Goal: Task Accomplishment & Management: Use online tool/utility

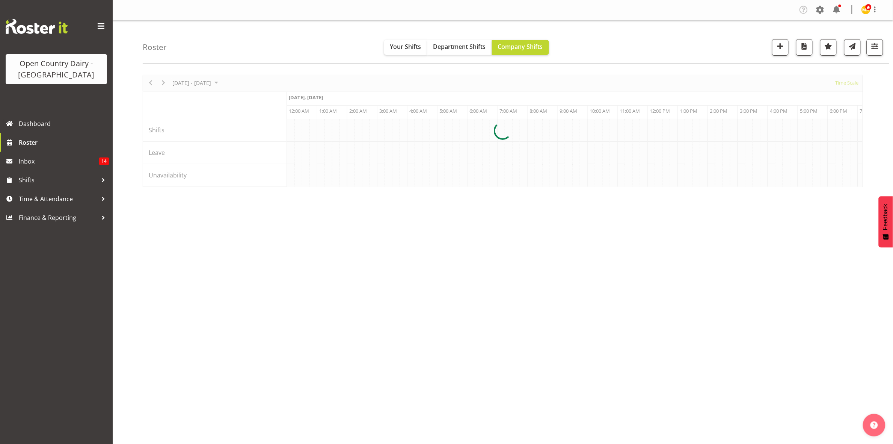
scroll to position [0, 4327]
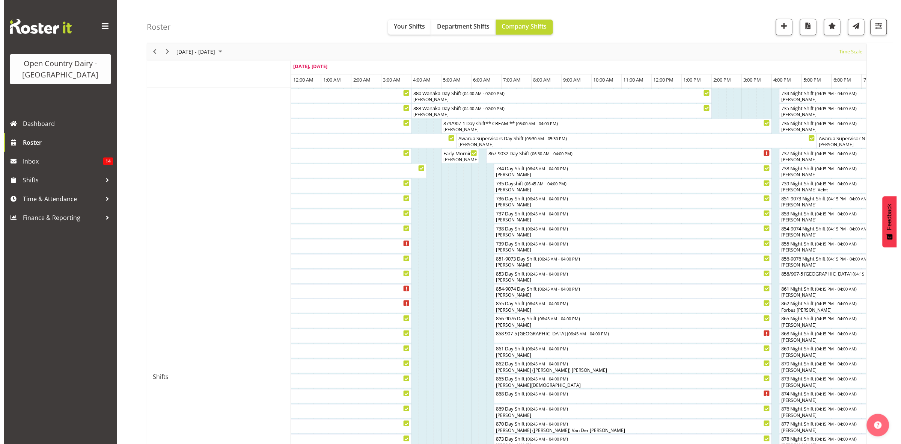
scroll to position [47, 0]
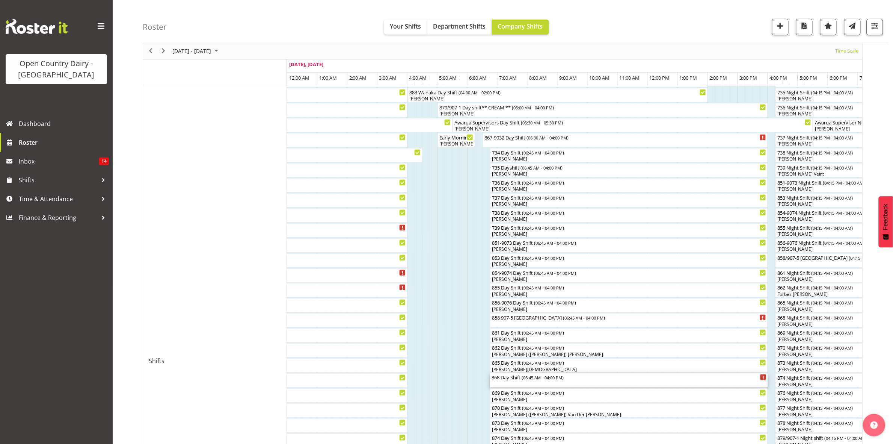
click at [534, 380] on span "06:45 AM - 04:00 PM" at bounding box center [542, 377] width 39 height 6
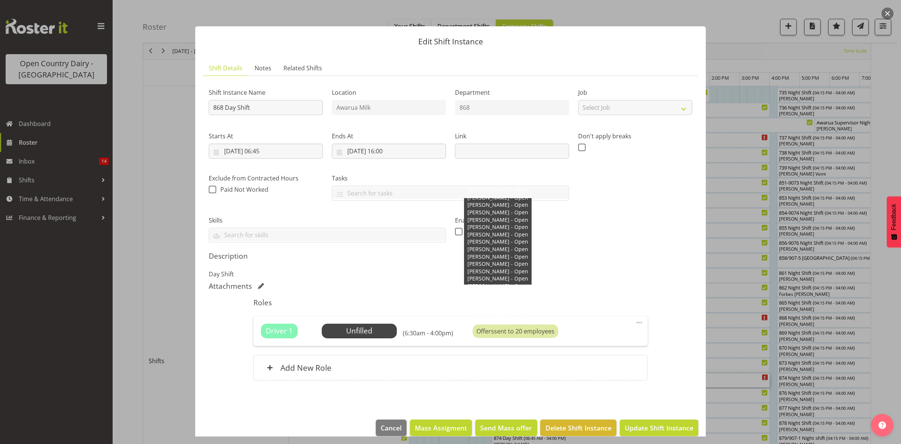
click at [512, 330] on div "Offers sent to 20 employees" at bounding box center [516, 331] width 86 height 14
click at [533, 332] on div "Offers sent to 20 employees" at bounding box center [516, 331] width 86 height 14
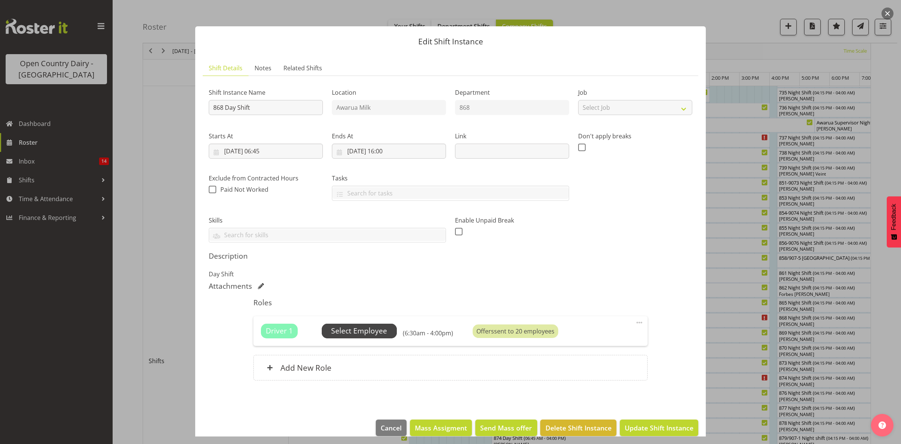
click at [380, 329] on span "Select Employee" at bounding box center [359, 330] width 56 height 11
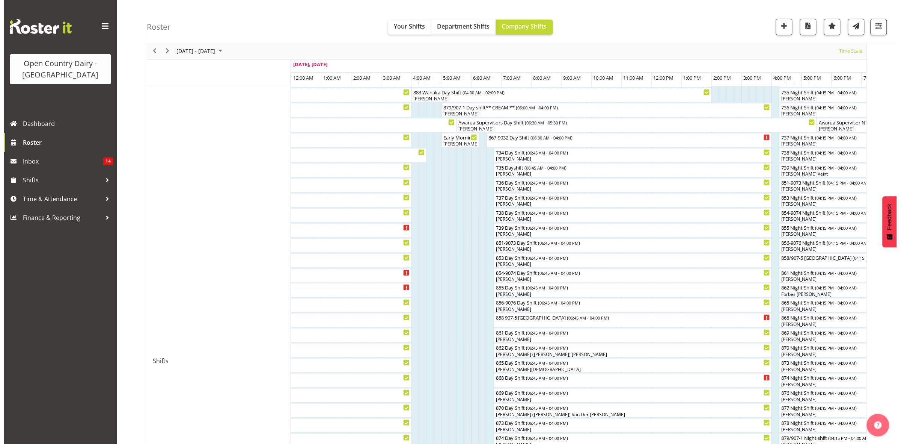
scroll to position [94, 0]
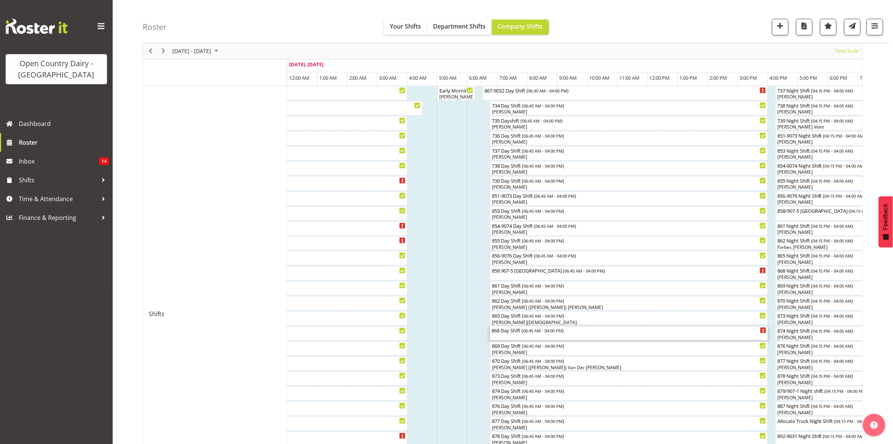
click at [546, 337] on div "868 Day Shift ( 06:45 AM - 04:00 PM )" at bounding box center [629, 333] width 275 height 14
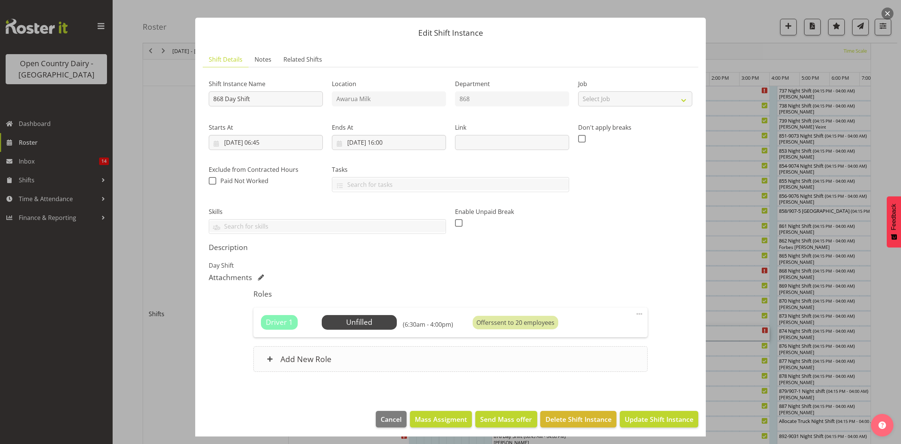
scroll to position [11, 0]
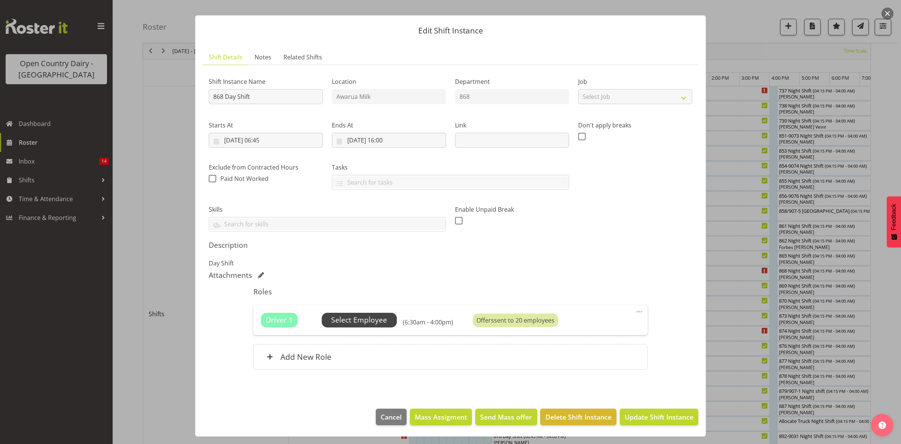
click at [382, 319] on span "Select Employee" at bounding box center [359, 319] width 56 height 11
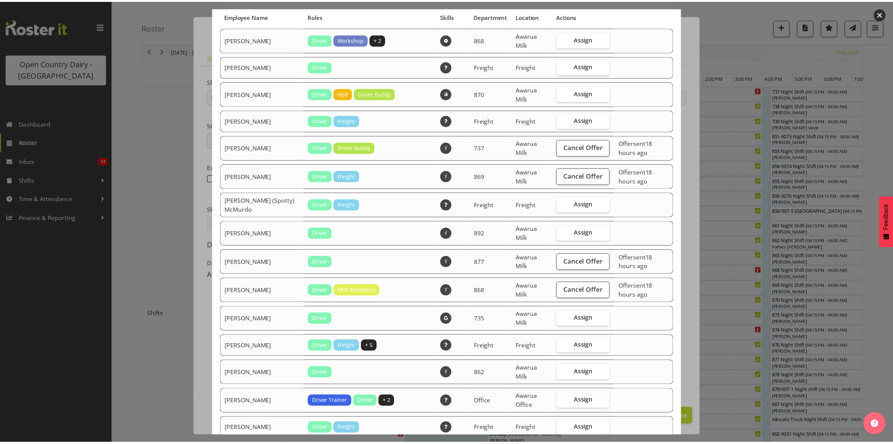
scroll to position [0, 0]
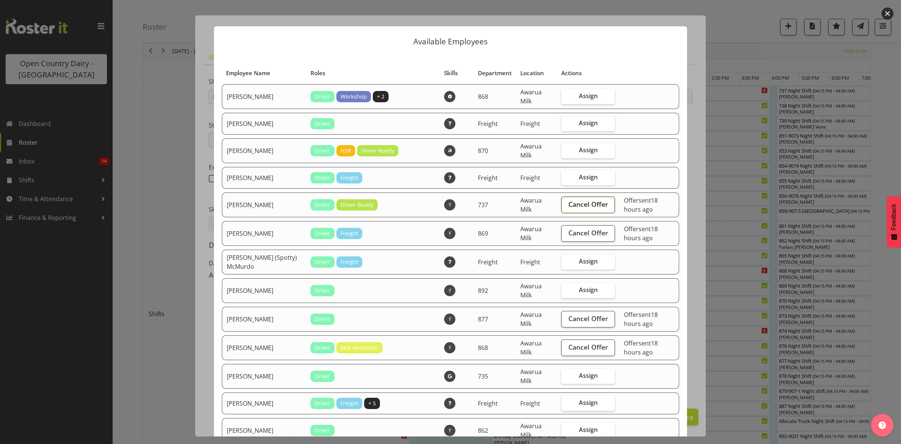
click at [579, 199] on span "Cancel Offer" at bounding box center [589, 204] width 40 height 10
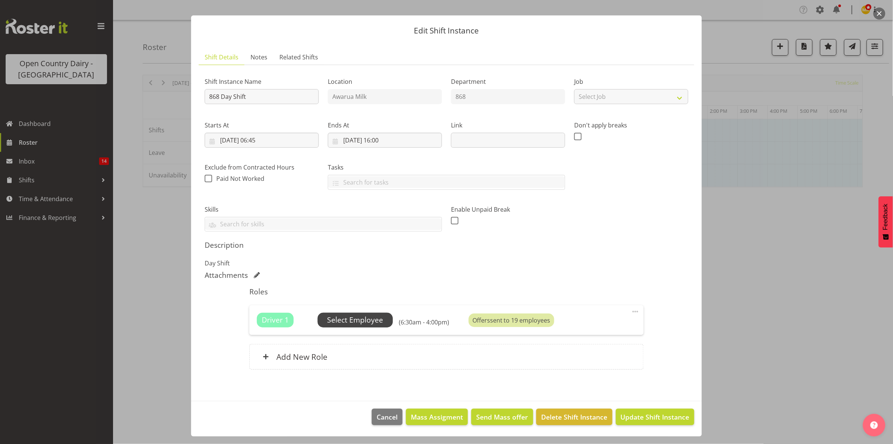
click at [361, 317] on span "Select Employee" at bounding box center [355, 319] width 56 height 11
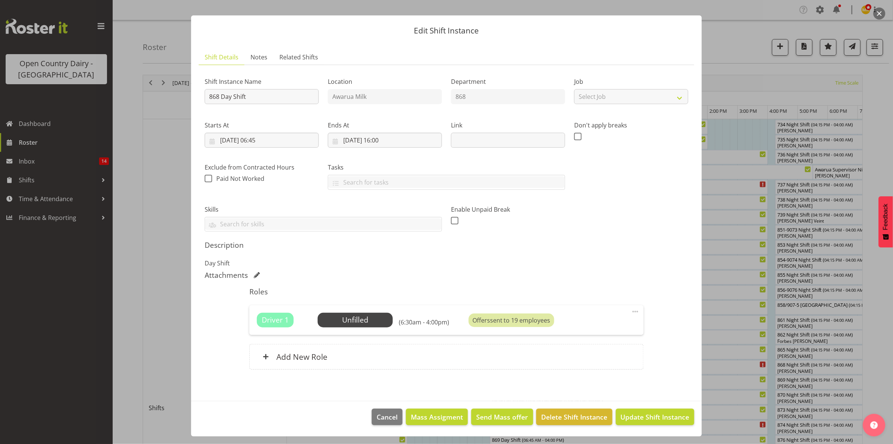
click at [367, 320] on div "Available Employees Employee Name Roles Skills Department Location Actions No a…" at bounding box center [446, 222] width 513 height 204
click at [363, 314] on div "Available Employees Employee Name Roles Skills Department Location Actions No a…" at bounding box center [446, 222] width 513 height 204
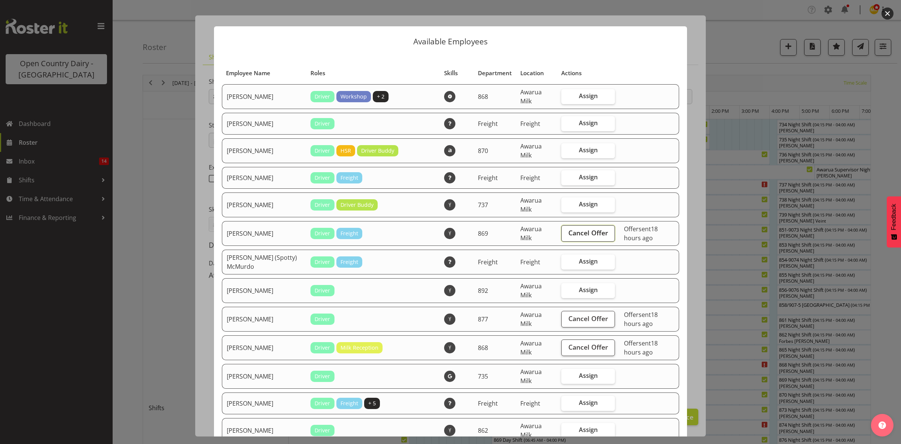
click at [583, 228] on span "Cancel Offer" at bounding box center [589, 233] width 40 height 10
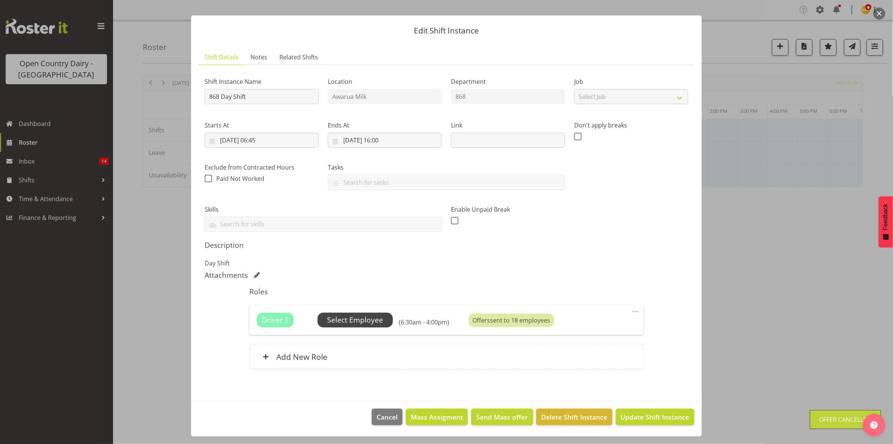
click at [355, 320] on span "Select Employee" at bounding box center [355, 319] width 56 height 11
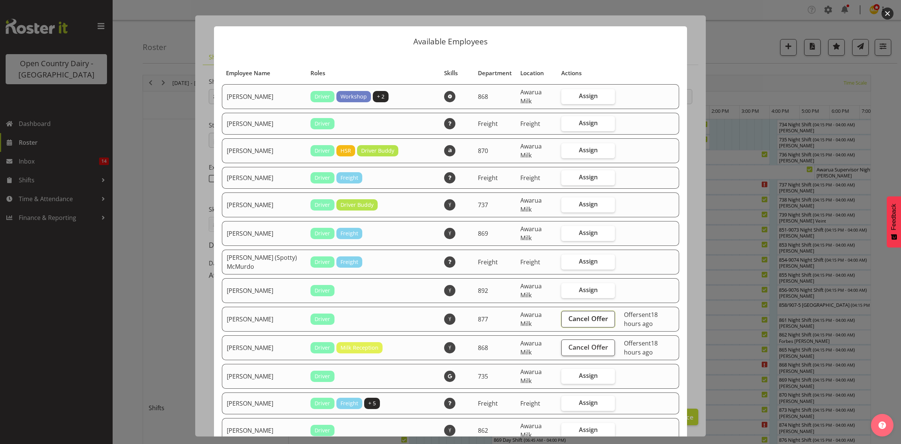
click at [569, 313] on span "Cancel Offer" at bounding box center [589, 318] width 40 height 10
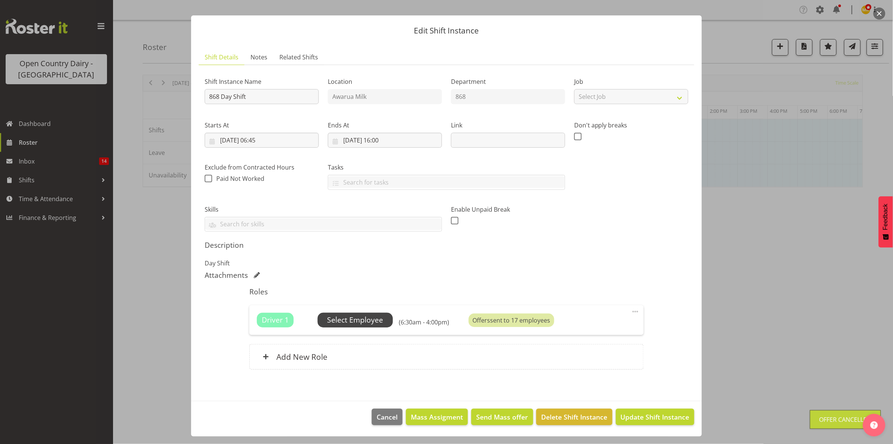
click at [364, 317] on span "Select Employee" at bounding box center [355, 319] width 56 height 11
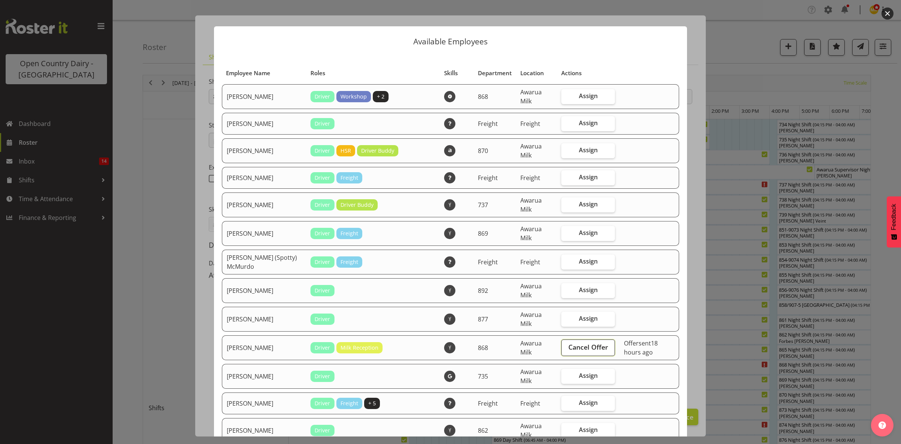
click at [586, 342] on span "Cancel Offer" at bounding box center [589, 347] width 40 height 10
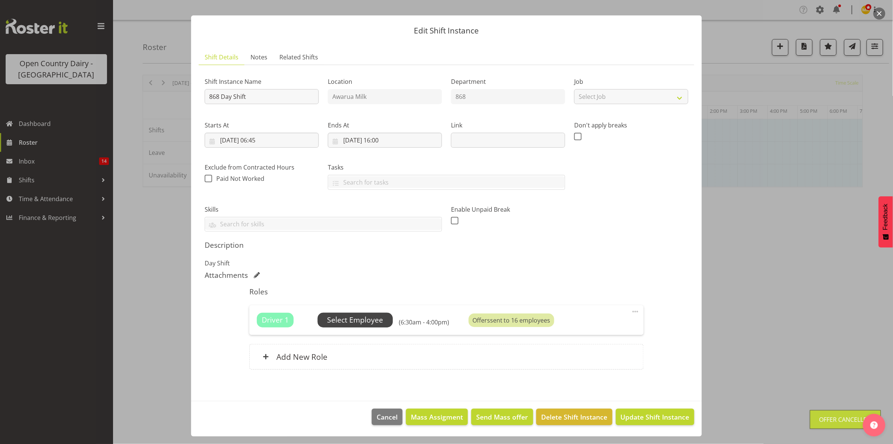
click at [349, 322] on span "Select Employee" at bounding box center [355, 319] width 56 height 11
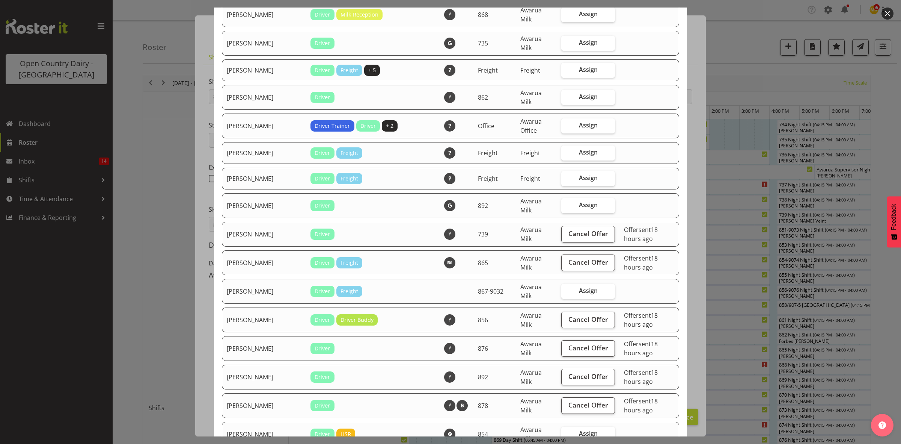
scroll to position [423, 0]
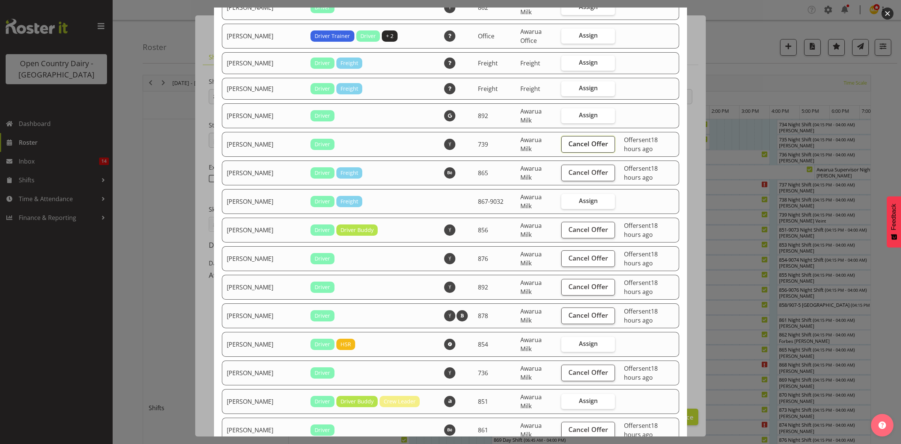
click at [583, 136] on button "Cancel Offer" at bounding box center [589, 144] width 54 height 17
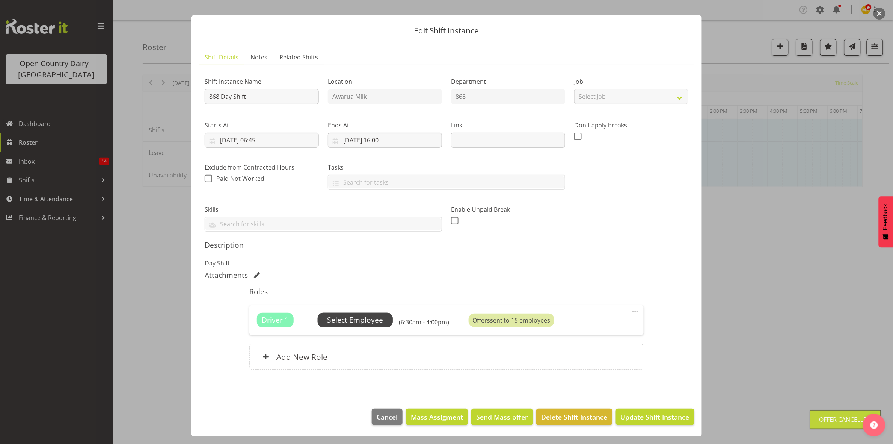
click at [357, 309] on div "Driver 1 Unfilled Select Employee (6:30am - 4:00pm) Offers sent to 15 employees…" at bounding box center [446, 319] width 394 height 29
click at [358, 314] on span "Select Employee" at bounding box center [355, 319] width 75 height 14
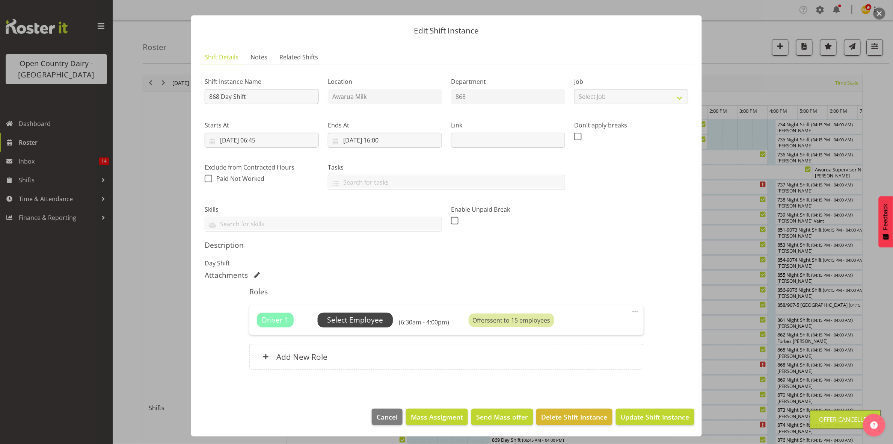
click at [344, 322] on div "Available Employees Employee Name Roles Skills Department Location Actions No a…" at bounding box center [446, 222] width 513 height 204
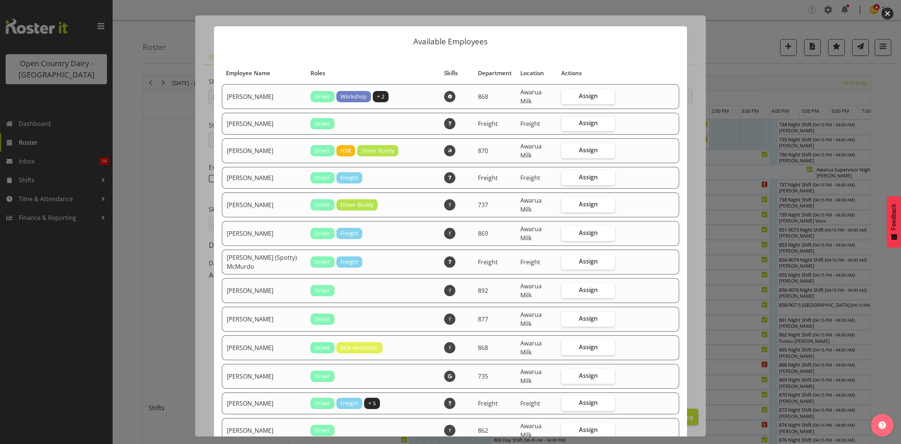
scroll to position [282, 0]
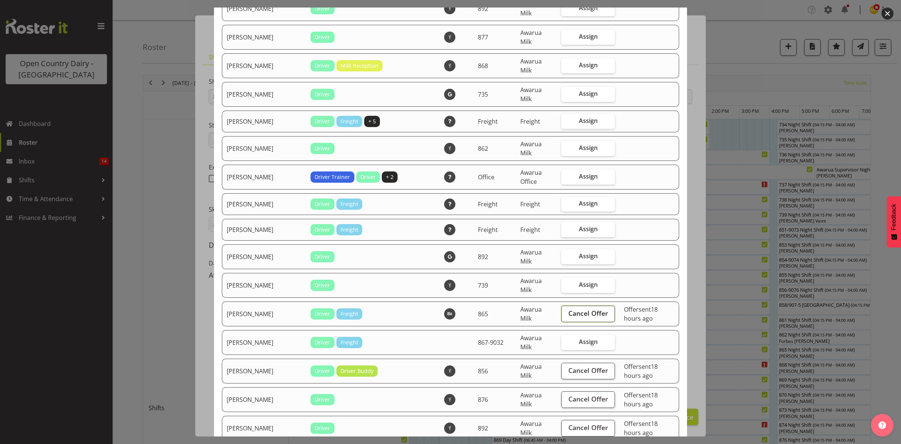
click at [581, 308] on span "Cancel Offer" at bounding box center [589, 313] width 40 height 10
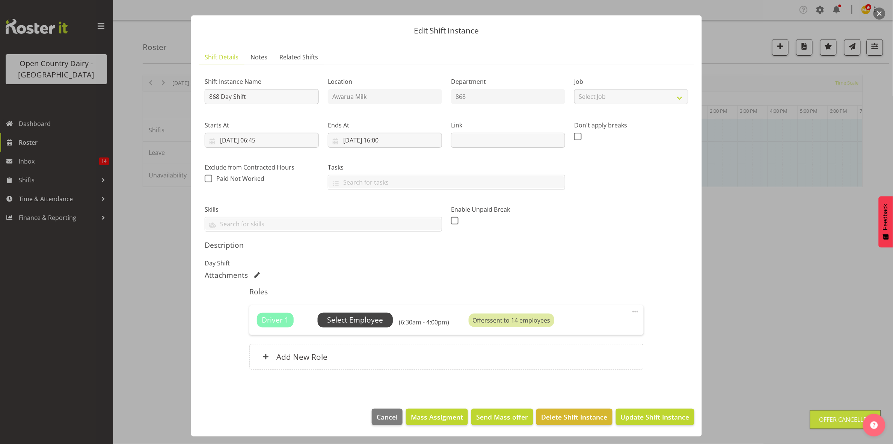
click at [382, 316] on span "Select Employee" at bounding box center [355, 319] width 75 height 14
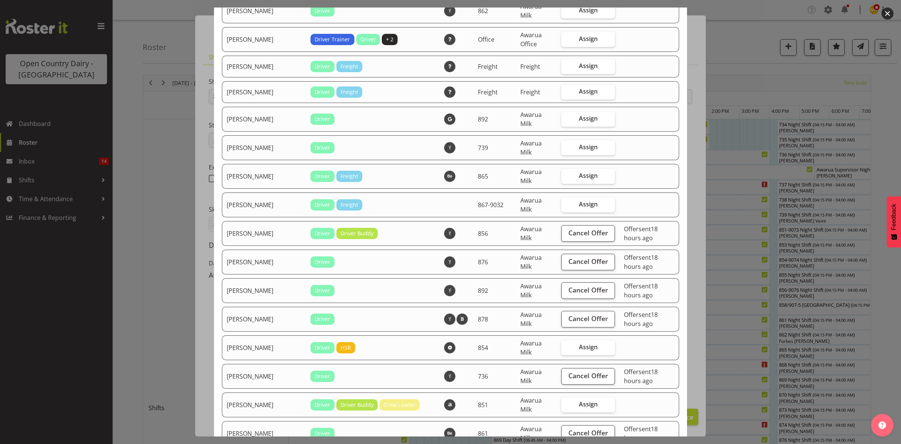
scroll to position [423, 0]
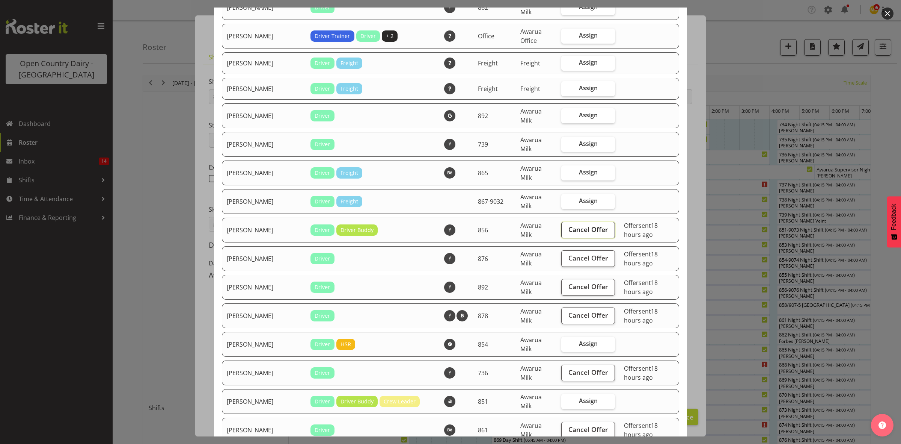
click at [572, 224] on span "Cancel Offer" at bounding box center [589, 229] width 40 height 10
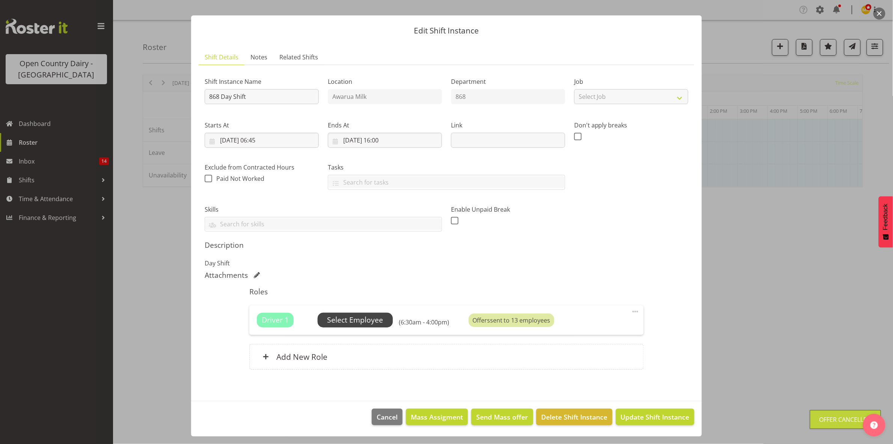
click at [380, 314] on span "Select Employee" at bounding box center [355, 319] width 75 height 14
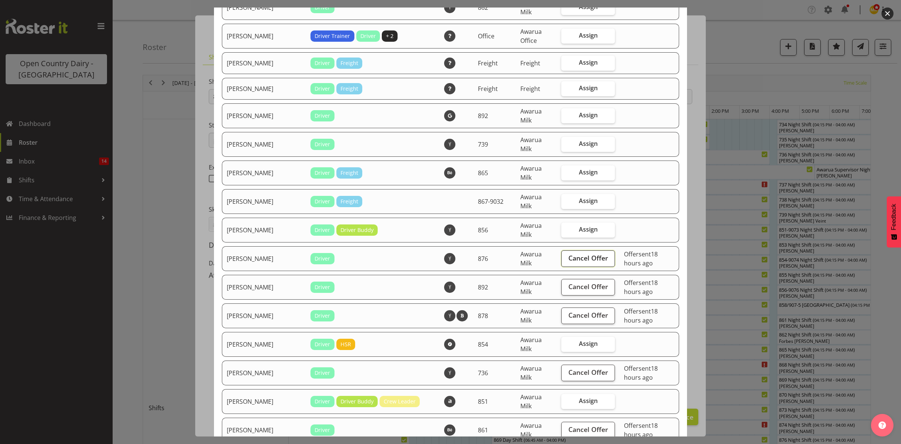
click at [572, 253] on span "Cancel Offer" at bounding box center [589, 258] width 40 height 10
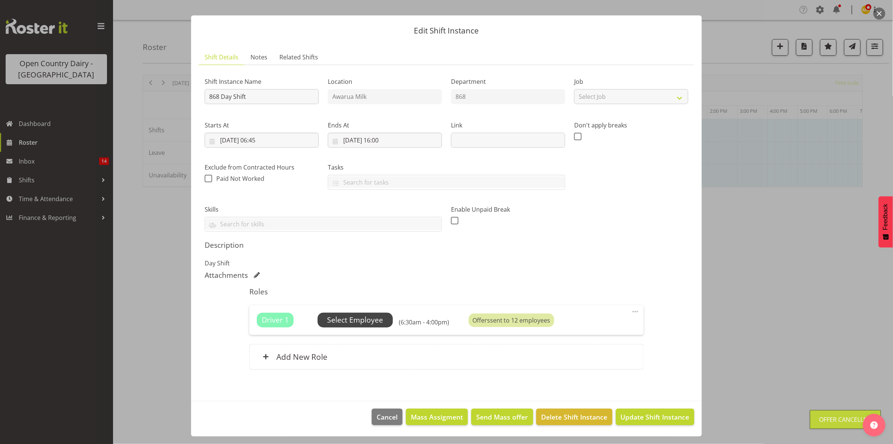
click at [364, 321] on span "Select Employee" at bounding box center [355, 319] width 56 height 11
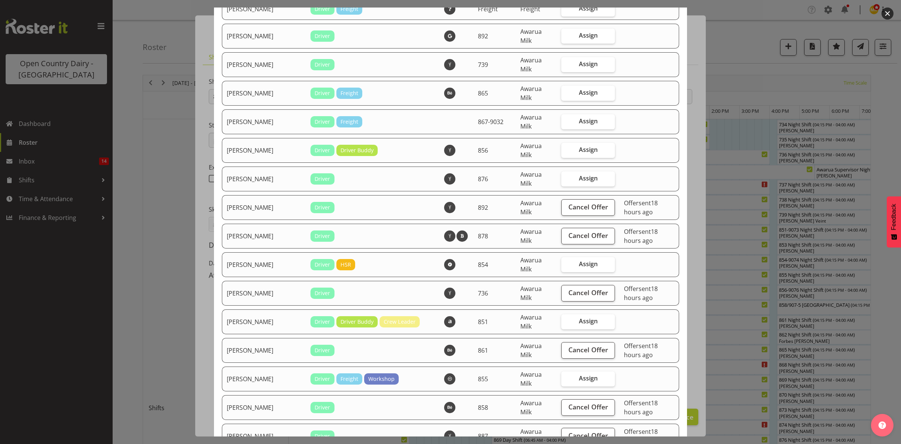
scroll to position [516, 0]
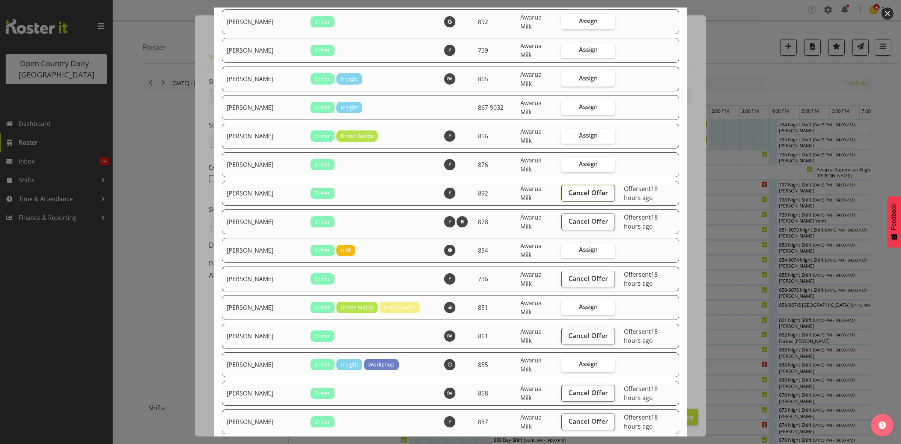
click at [580, 187] on span "Cancel Offer" at bounding box center [589, 192] width 40 height 10
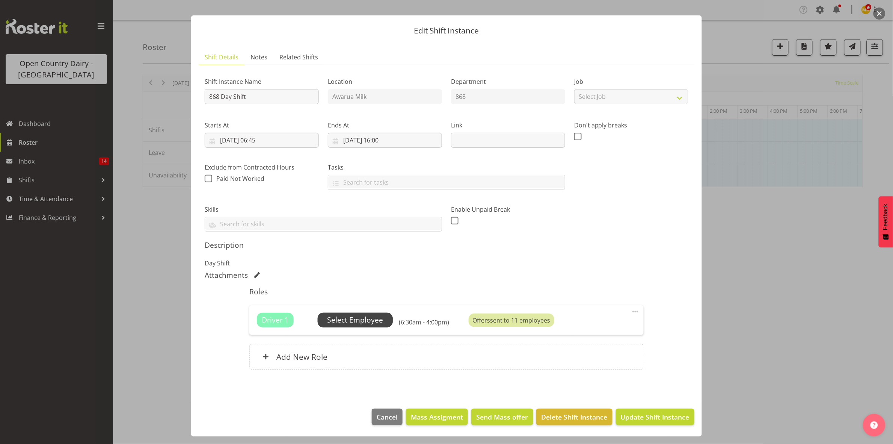
click at [373, 315] on span "Select Employee" at bounding box center [355, 319] width 56 height 11
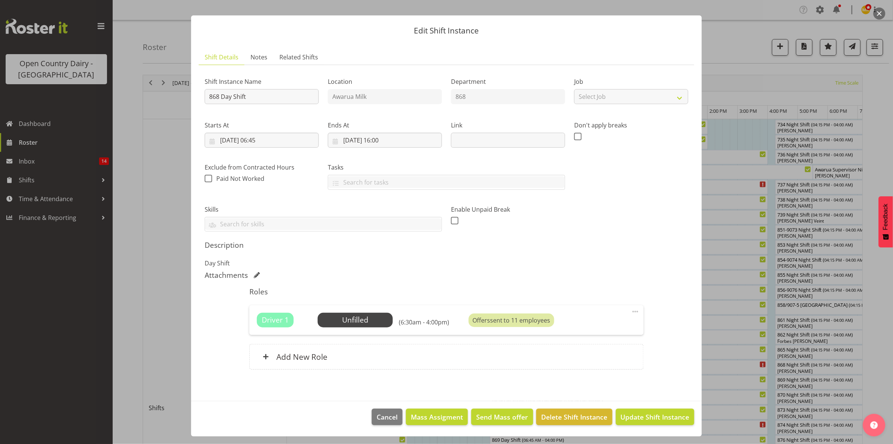
click at [364, 318] on div "Available Employees Employee Name Roles Skills Department Location Actions No a…" at bounding box center [446, 222] width 513 height 204
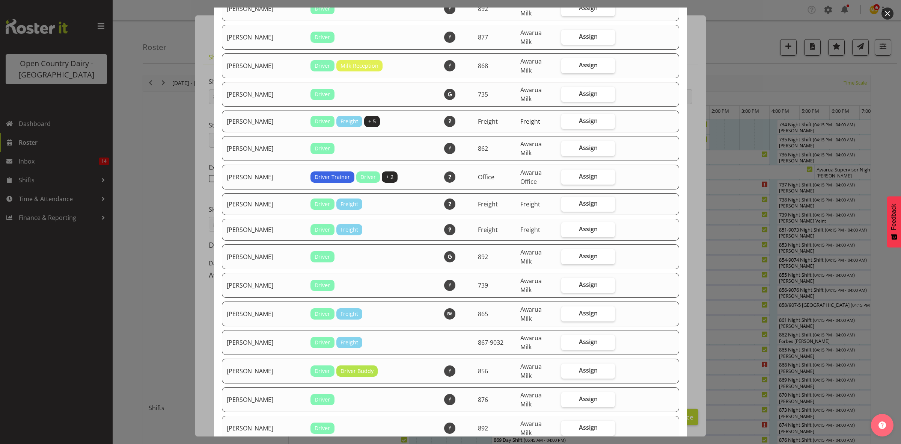
scroll to position [469, 0]
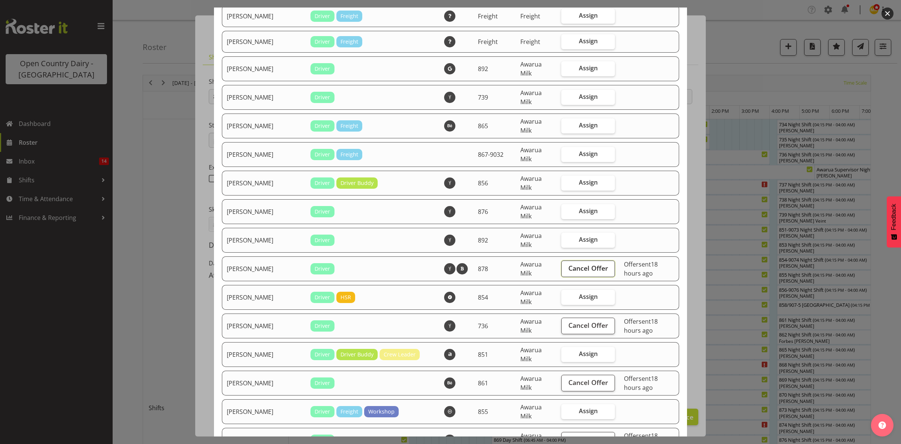
click at [577, 263] on span "Cancel Offer" at bounding box center [589, 268] width 40 height 10
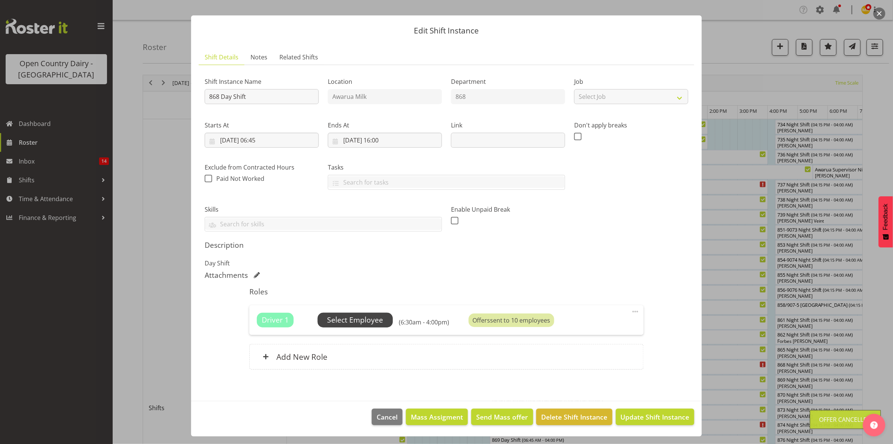
click at [373, 320] on span "Select Employee" at bounding box center [355, 319] width 56 height 11
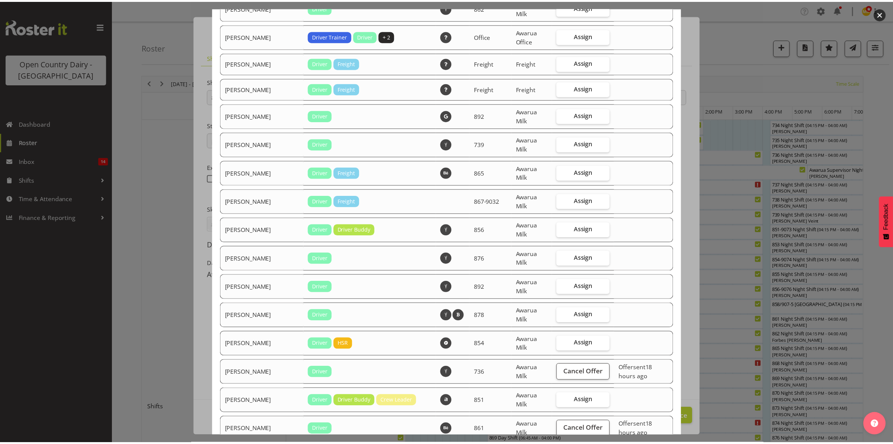
scroll to position [563, 0]
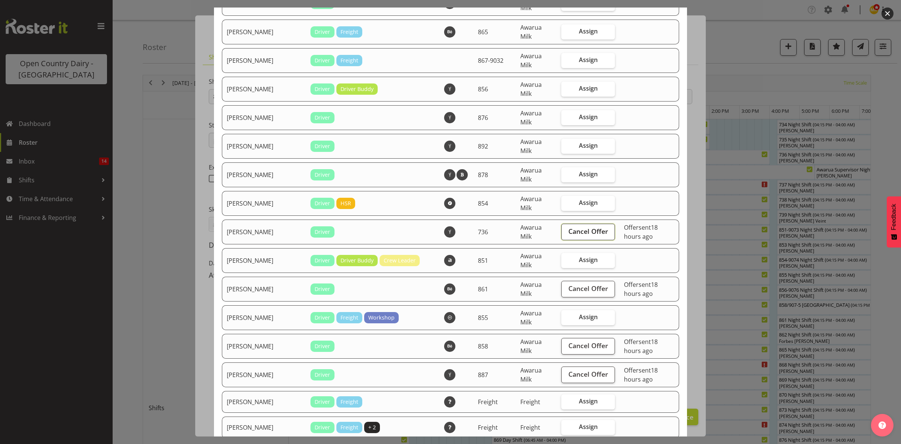
click at [573, 226] on span "Cancel Offer" at bounding box center [589, 231] width 40 height 10
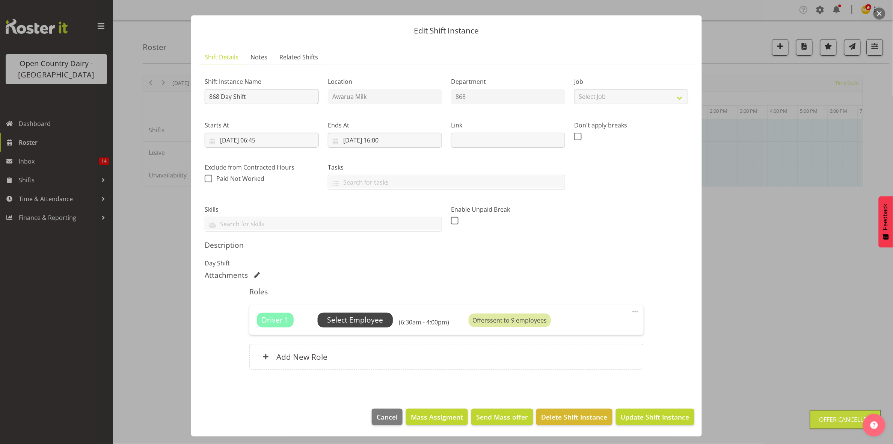
click at [744, 295] on div at bounding box center [446, 222] width 893 height 444
click at [352, 317] on span "Select Employee" at bounding box center [355, 319] width 56 height 11
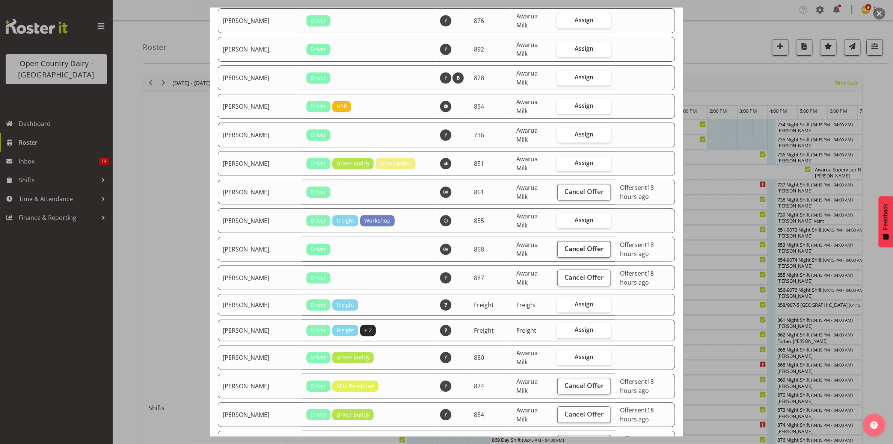
scroll to position [657, 0]
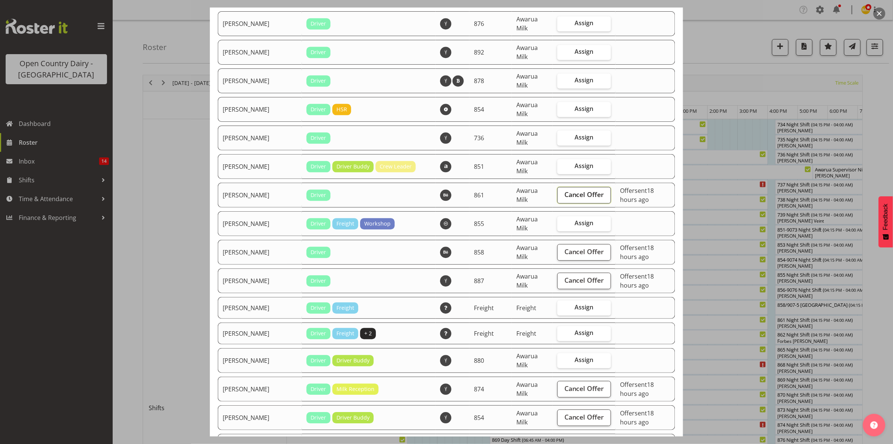
click at [573, 189] on span "Cancel Offer" at bounding box center [585, 194] width 40 height 10
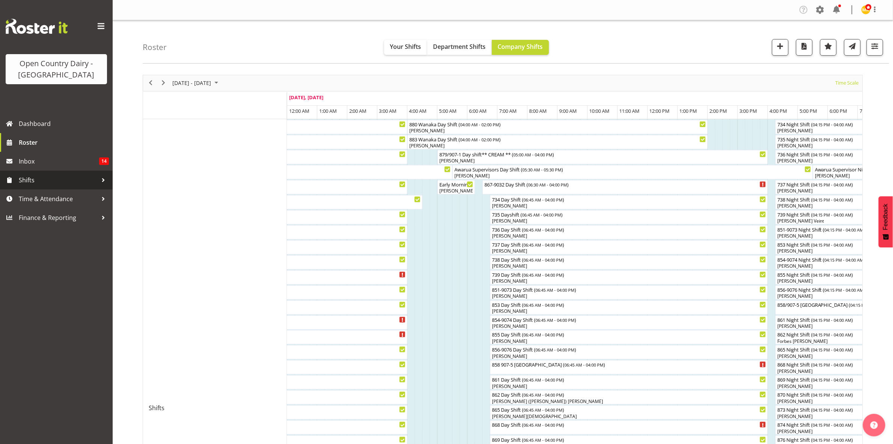
click at [70, 183] on span "Shifts" at bounding box center [58, 179] width 79 height 11
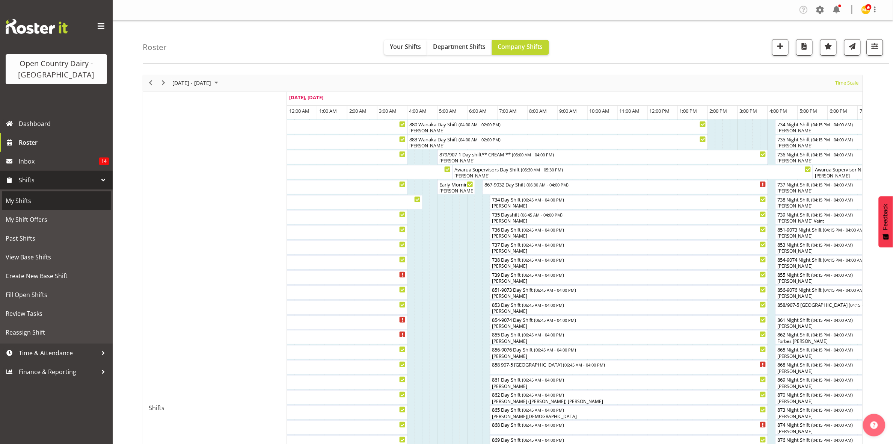
click at [44, 205] on span "My Shifts" at bounding box center [56, 200] width 101 height 11
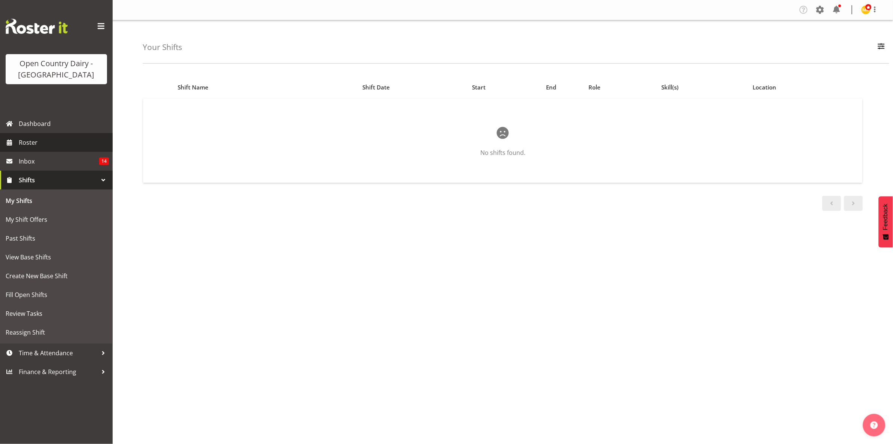
click at [47, 138] on span "Roster" at bounding box center [64, 142] width 90 height 11
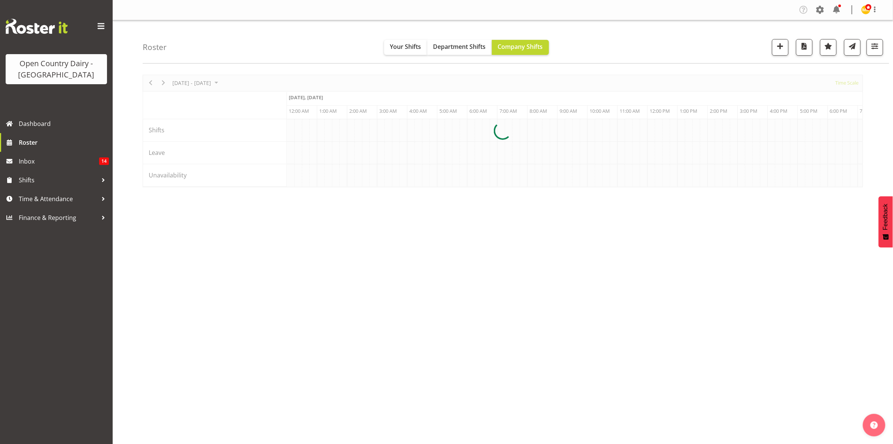
scroll to position [0, 4327]
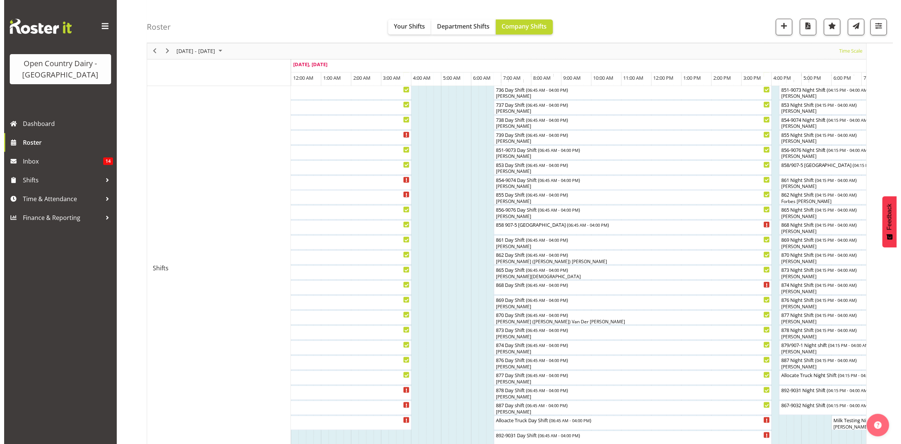
scroll to position [141, 0]
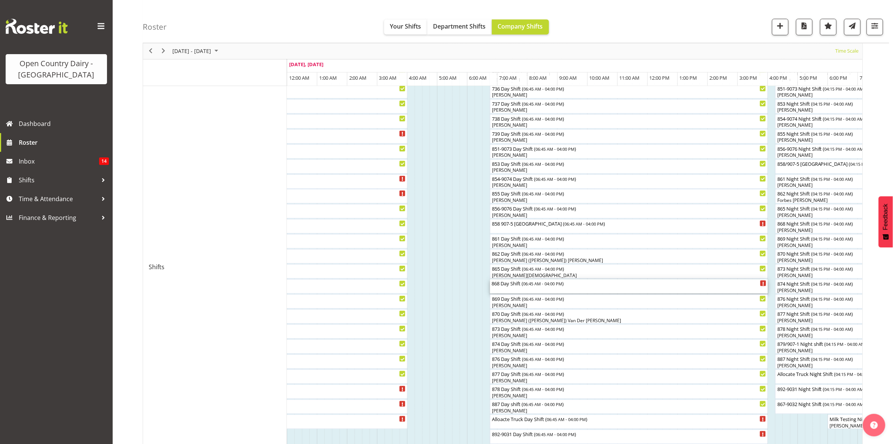
click at [522, 288] on div "868 Day Shift ( 06:45 AM - 04:00 PM )" at bounding box center [629, 286] width 275 height 14
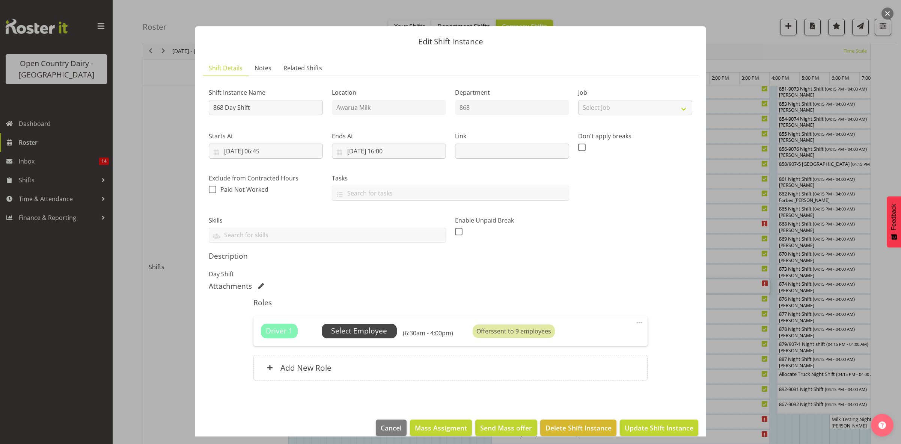
click at [394, 326] on span "Select Employee" at bounding box center [359, 330] width 75 height 14
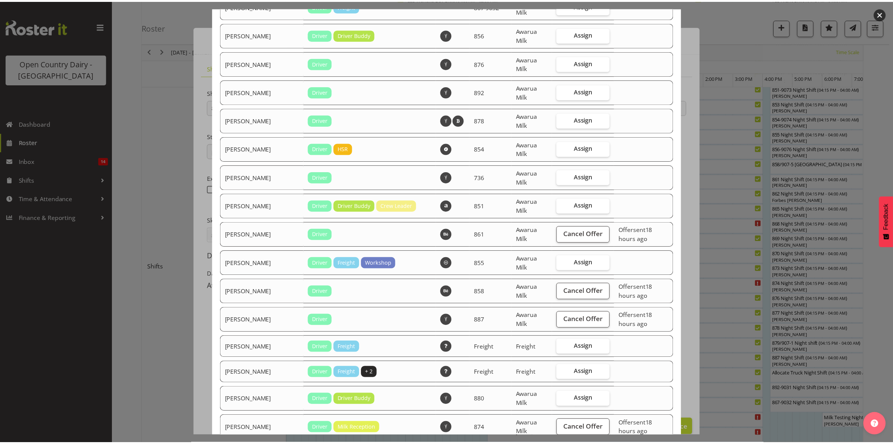
scroll to position [657, 0]
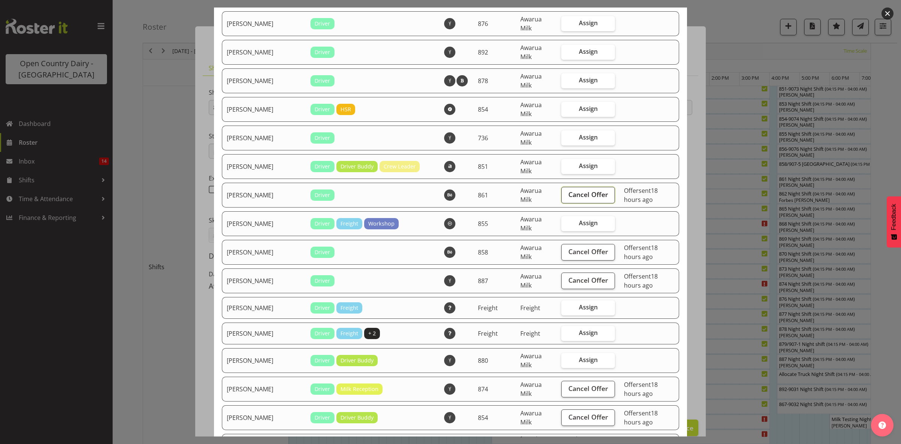
click at [572, 189] on span "Cancel Offer" at bounding box center [589, 194] width 40 height 10
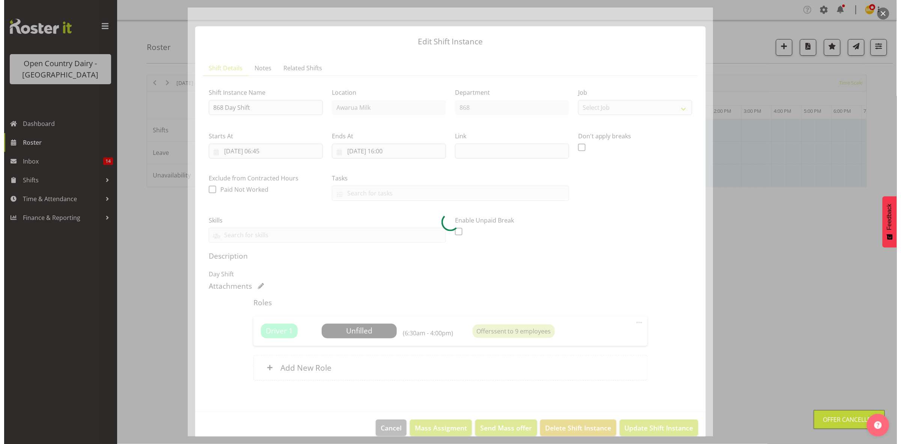
scroll to position [0, 0]
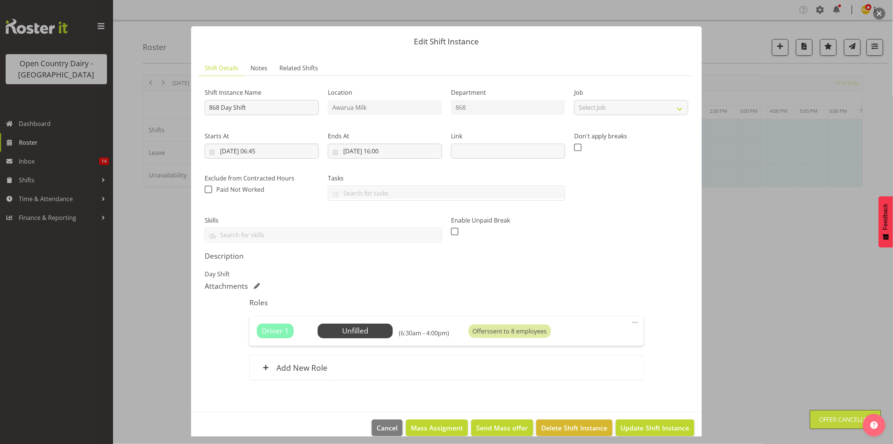
click at [0, 0] on span "Select Employee" at bounding box center [0, 0] width 0 height 0
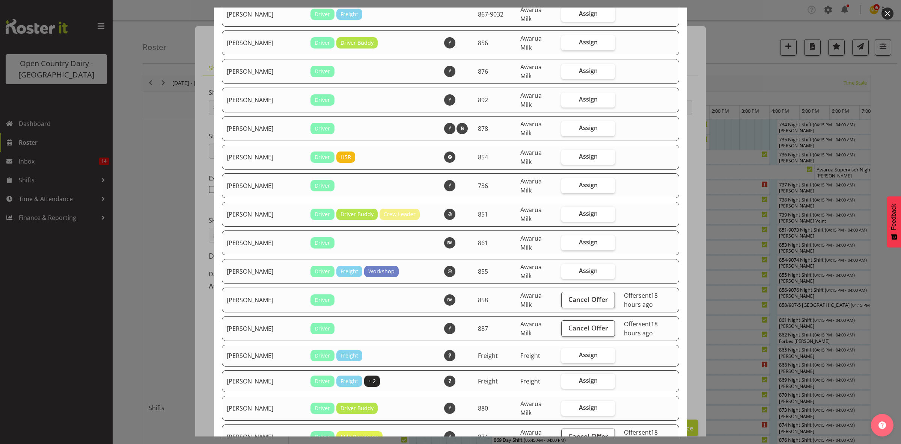
scroll to position [610, 0]
click at [569, 293] on span "Cancel Offer" at bounding box center [589, 298] width 40 height 10
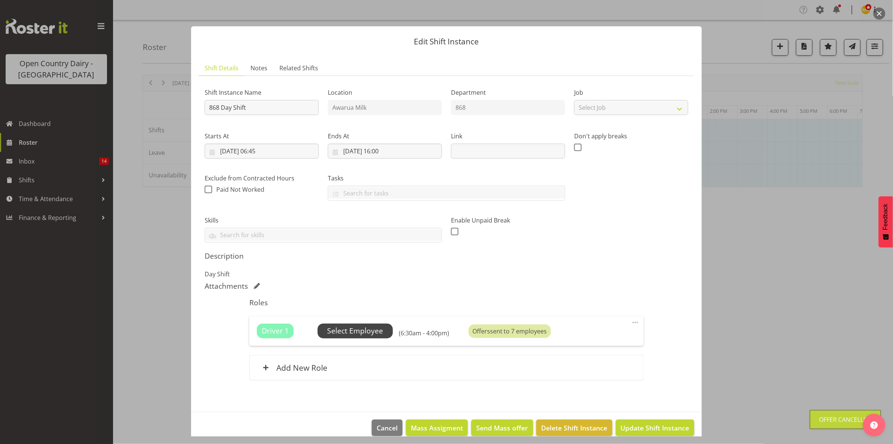
click at [356, 331] on span "Select Employee" at bounding box center [355, 330] width 56 height 11
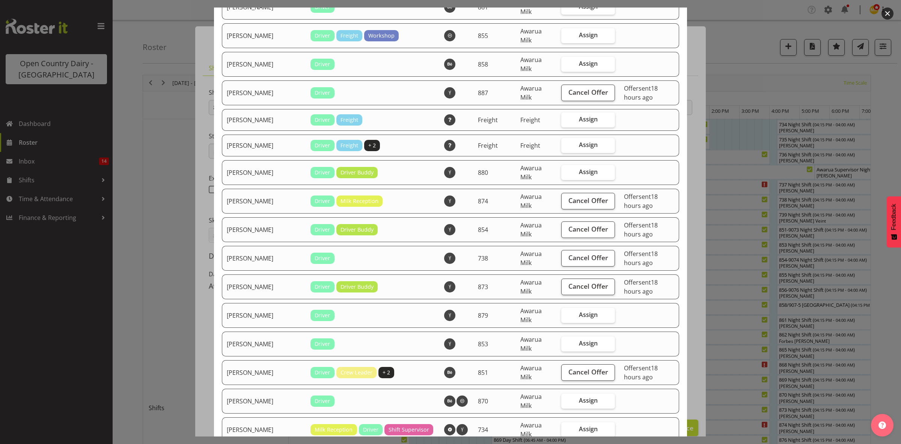
scroll to position [751, 0]
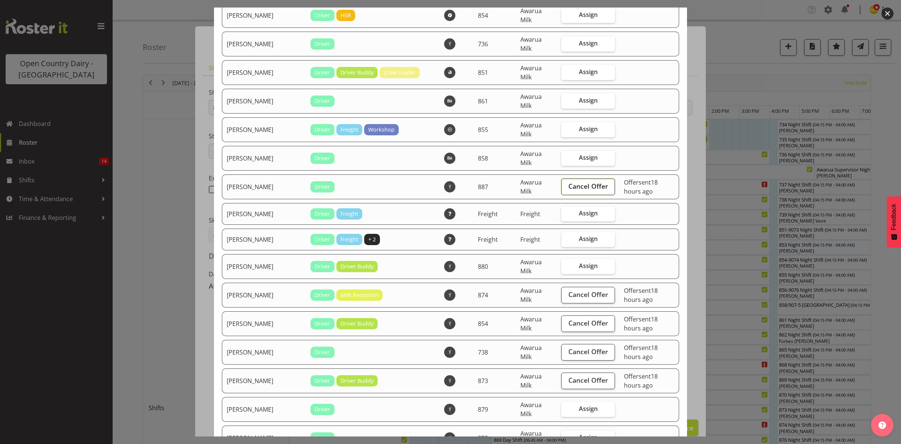
click at [569, 181] on span "Cancel Offer" at bounding box center [589, 186] width 40 height 10
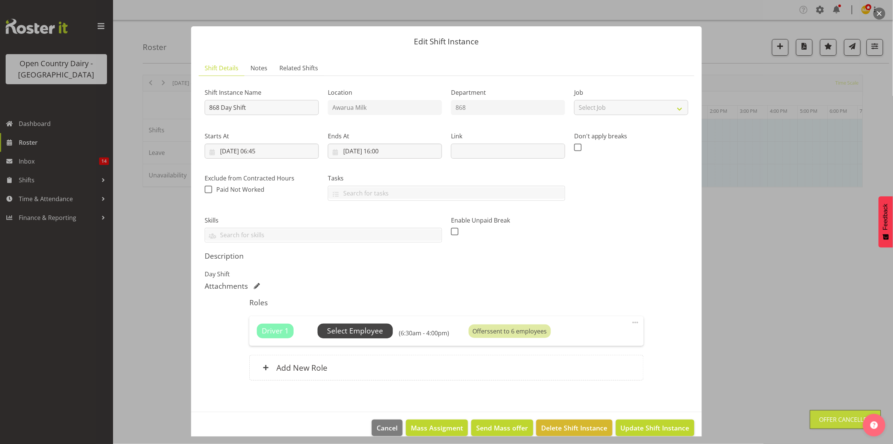
click at [365, 332] on span "Select Employee" at bounding box center [355, 330] width 56 height 11
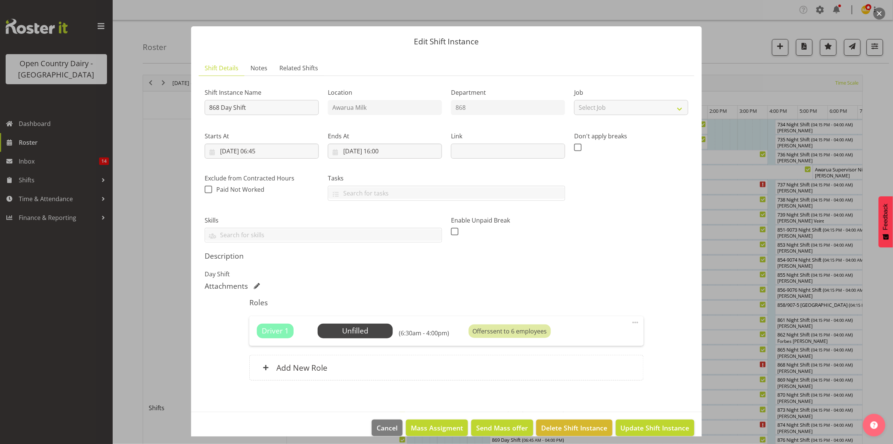
drag, startPoint x: 365, startPoint y: 332, endPoint x: 358, endPoint y: 329, distance: 7.7
click at [365, 332] on div at bounding box center [446, 222] width 893 height 444
click at [361, 332] on span "Select Employee" at bounding box center [355, 330] width 56 height 11
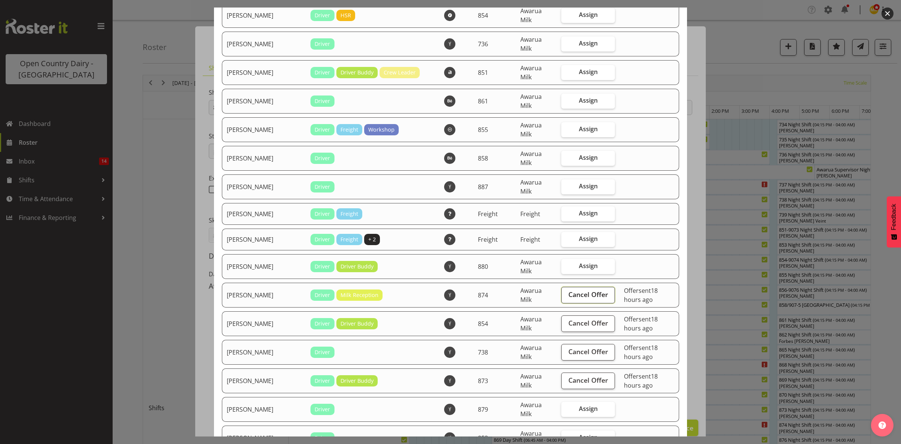
click at [583, 289] on span "Cancel Offer" at bounding box center [589, 294] width 40 height 10
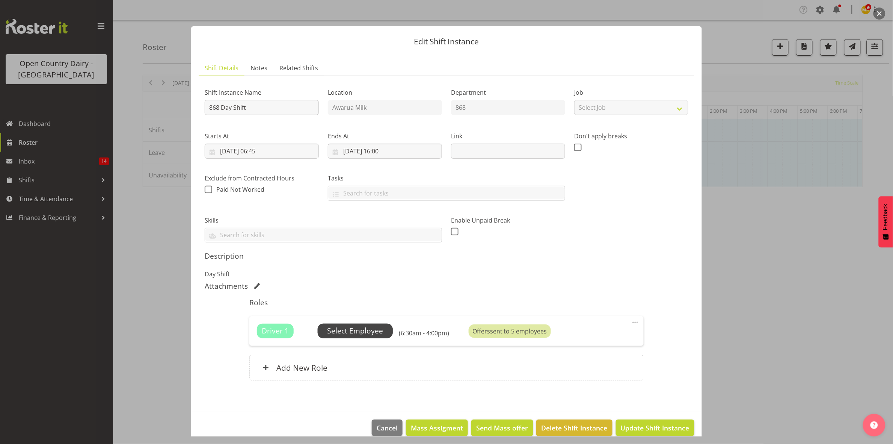
click at [344, 330] on span "Select Employee" at bounding box center [355, 330] width 56 height 11
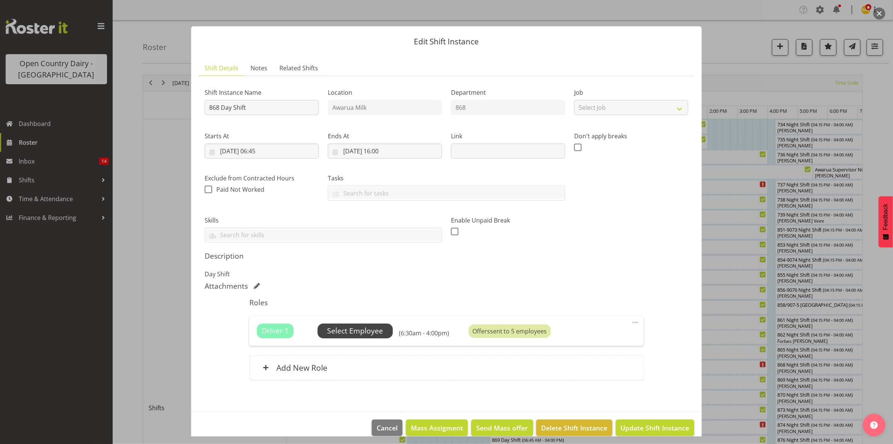
click at [361, 337] on span "Select Employee" at bounding box center [355, 330] width 75 height 14
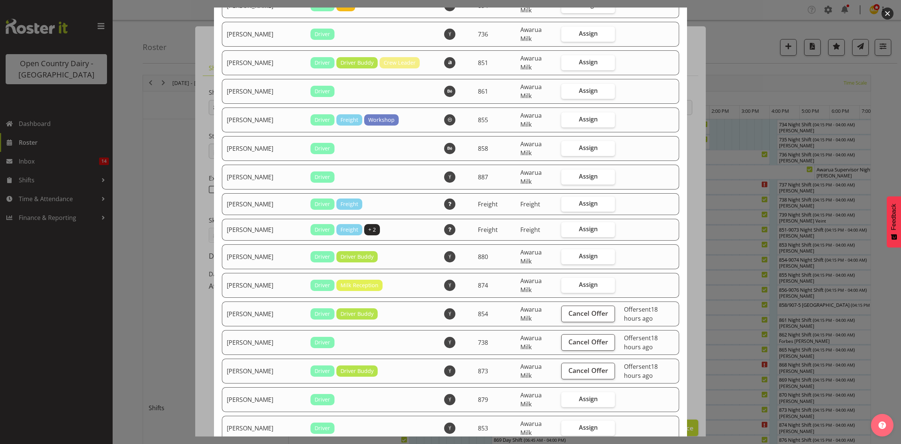
scroll to position [798, 0]
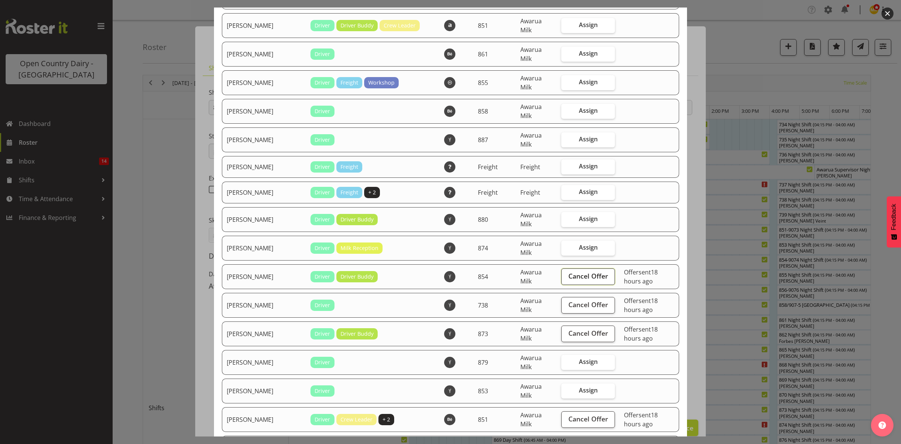
click at [578, 271] on span "Cancel Offer" at bounding box center [589, 276] width 40 height 10
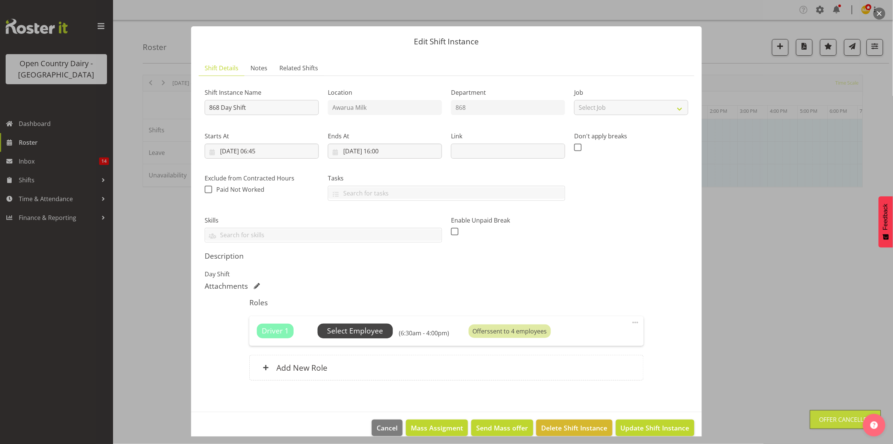
click at [345, 329] on span "Select Employee" at bounding box center [355, 330] width 56 height 11
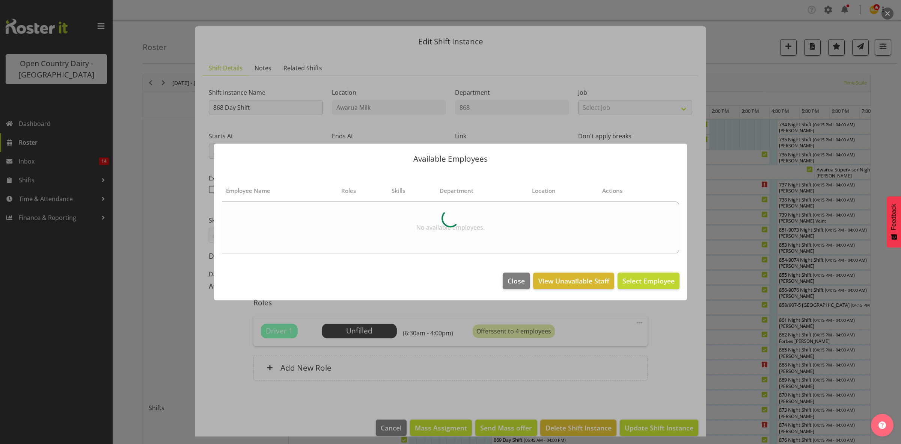
click at [355, 329] on div at bounding box center [450, 222] width 901 height 444
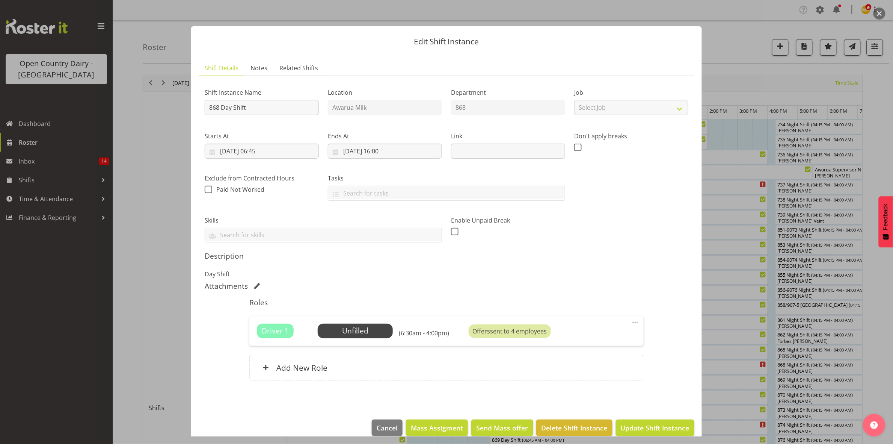
click at [0, 0] on span "Select Employee" at bounding box center [0, 0] width 0 height 0
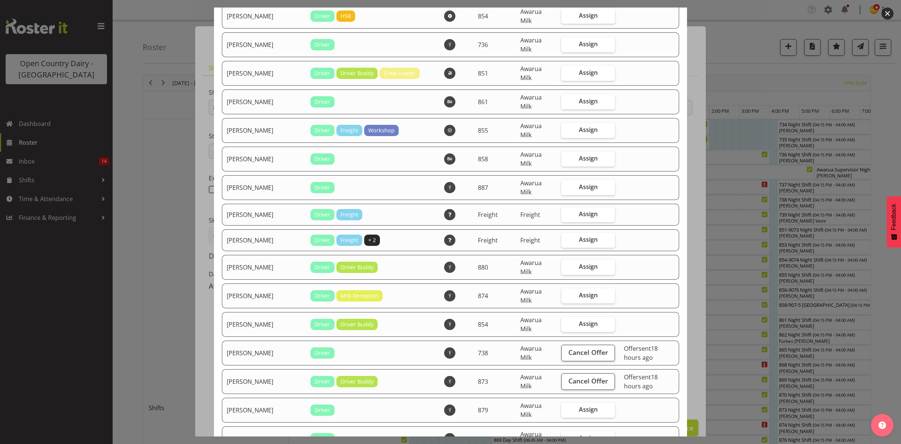
scroll to position [751, 0]
click at [569, 346] on span "Cancel Offer" at bounding box center [589, 351] width 40 height 10
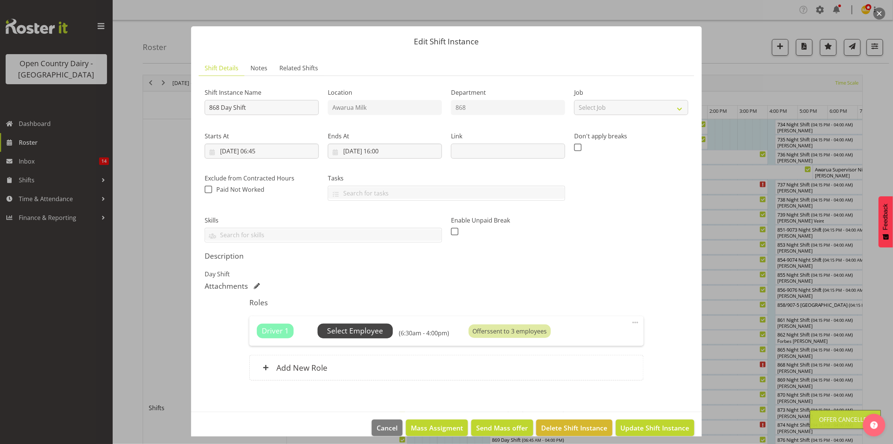
click at [351, 329] on span "Select Employee" at bounding box center [355, 330] width 56 height 11
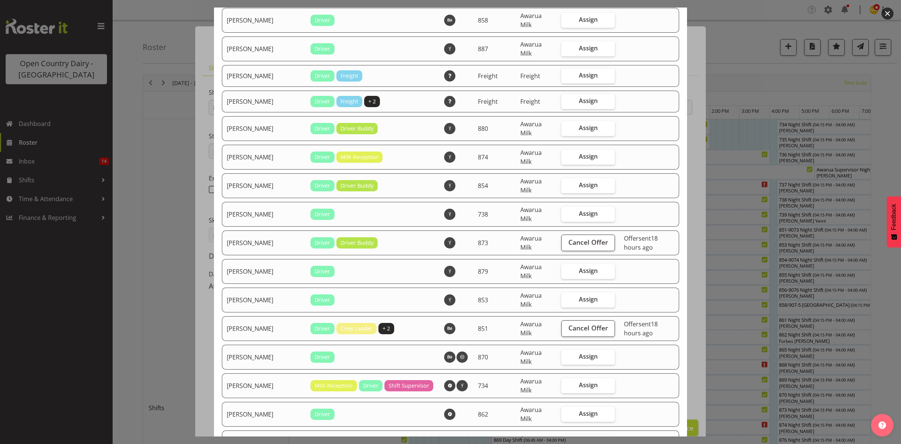
scroll to position [842, 0]
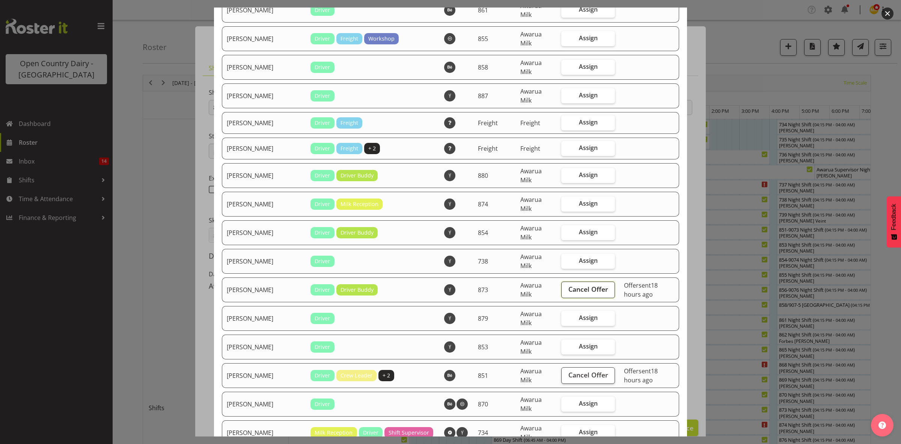
click at [574, 284] on span "Cancel Offer" at bounding box center [589, 289] width 40 height 10
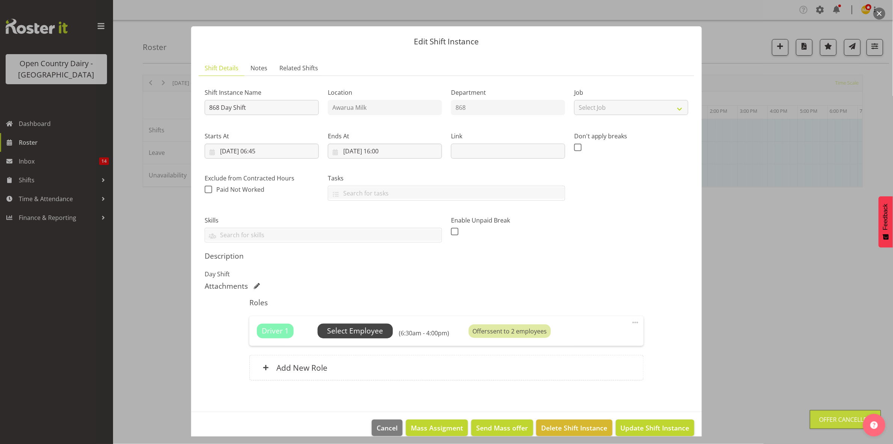
click at [362, 333] on span "Select Employee" at bounding box center [355, 330] width 56 height 11
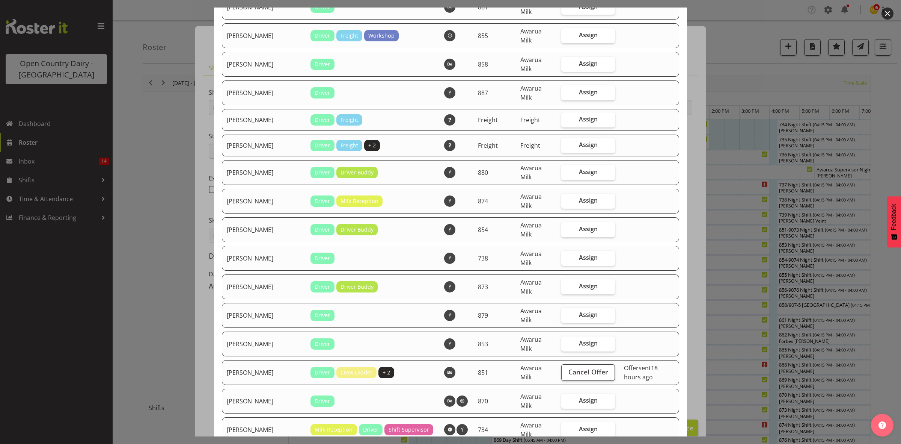
scroll to position [886, 0]
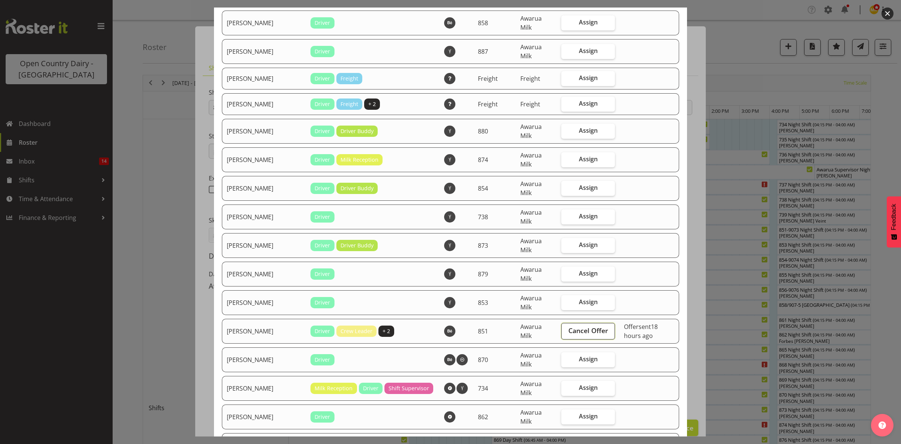
click at [584, 325] on span "Cancel Offer" at bounding box center [589, 330] width 40 height 10
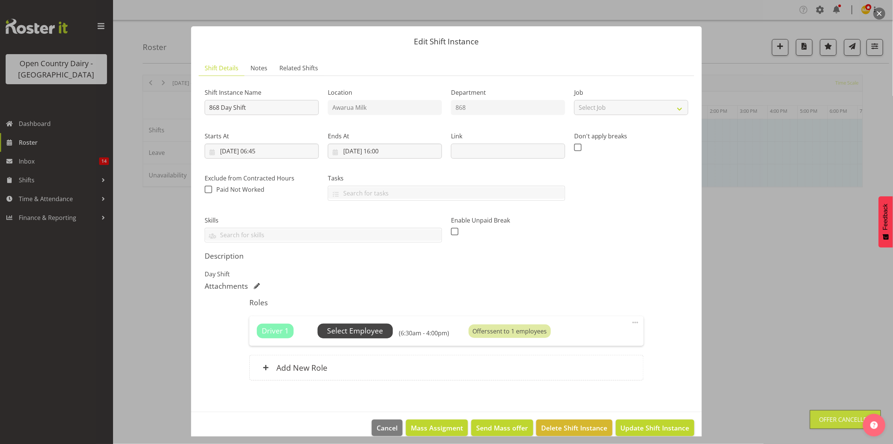
click at [361, 330] on span "Select Employee" at bounding box center [355, 330] width 56 height 11
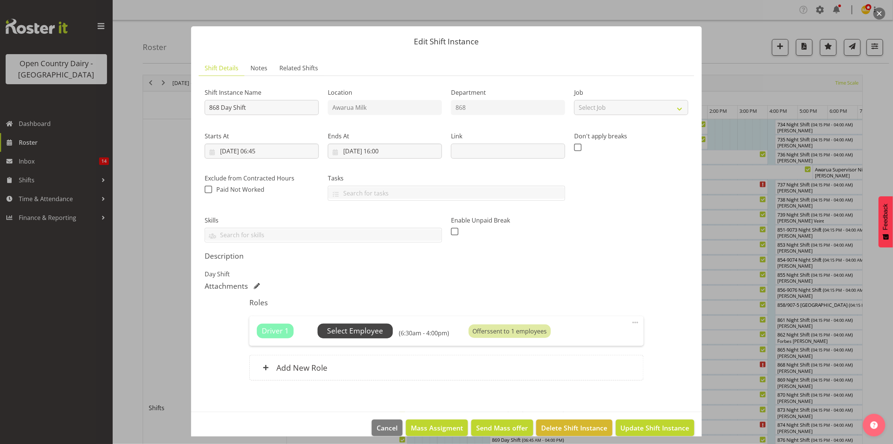
click at [361, 330] on span "Select Employee" at bounding box center [355, 330] width 56 height 11
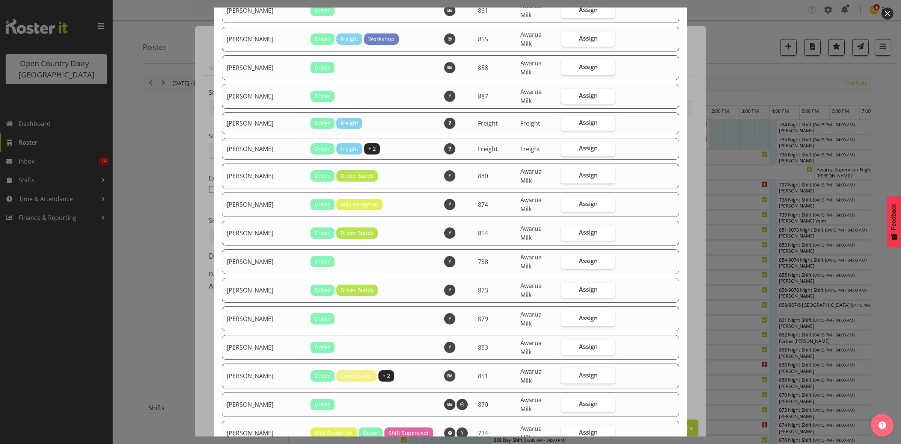
scroll to position [883, 0]
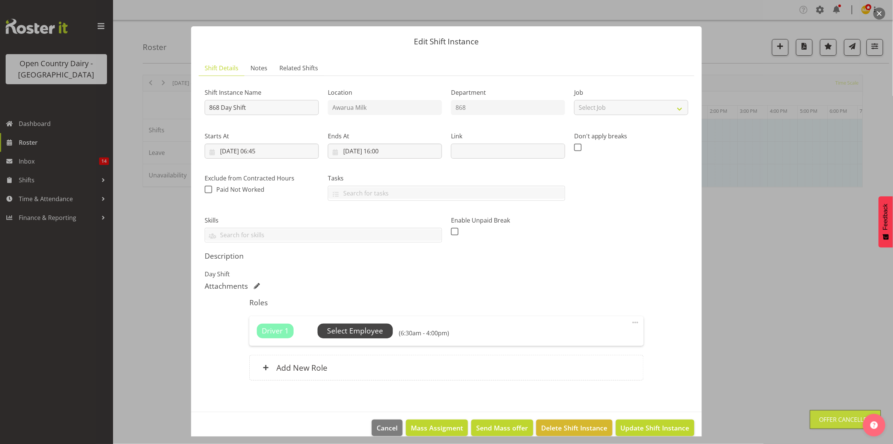
click at [352, 333] on span "Select Employee" at bounding box center [355, 330] width 56 height 11
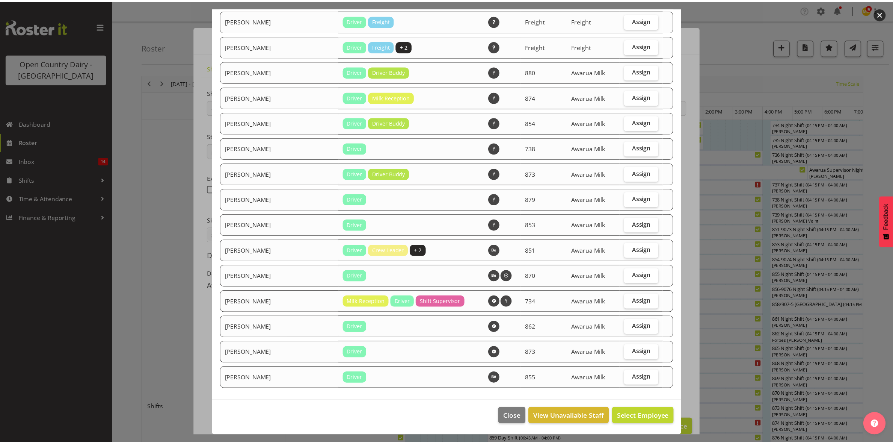
scroll to position [874, 0]
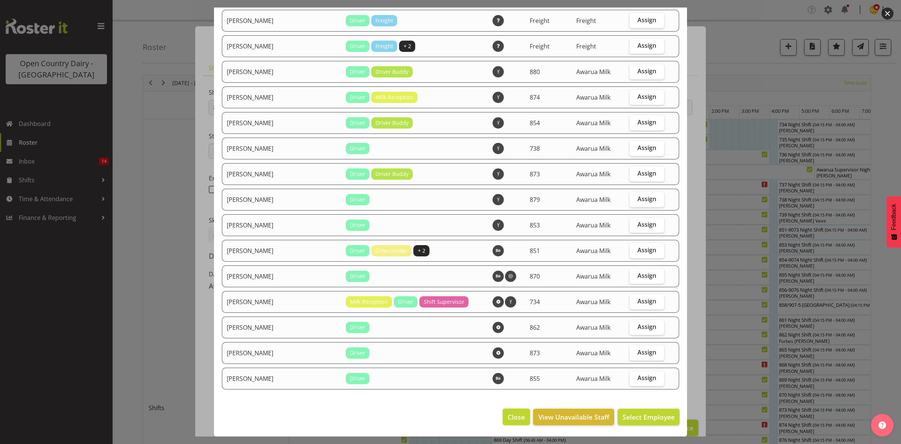
click at [512, 421] on span "Close" at bounding box center [516, 417] width 17 height 10
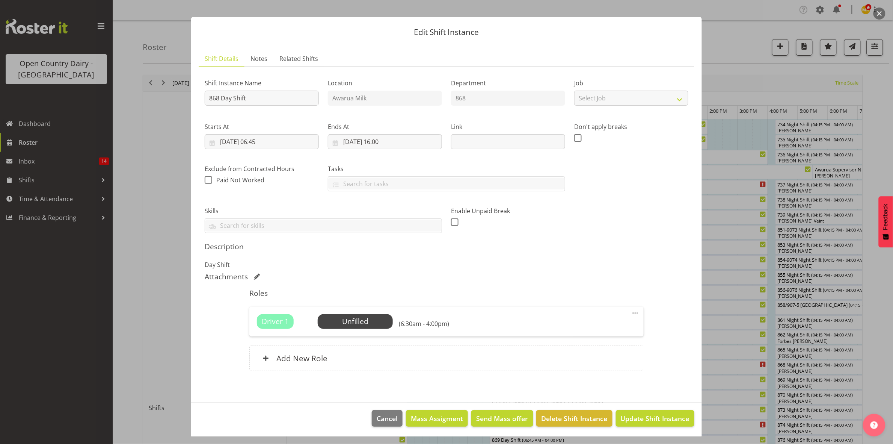
scroll to position [11, 0]
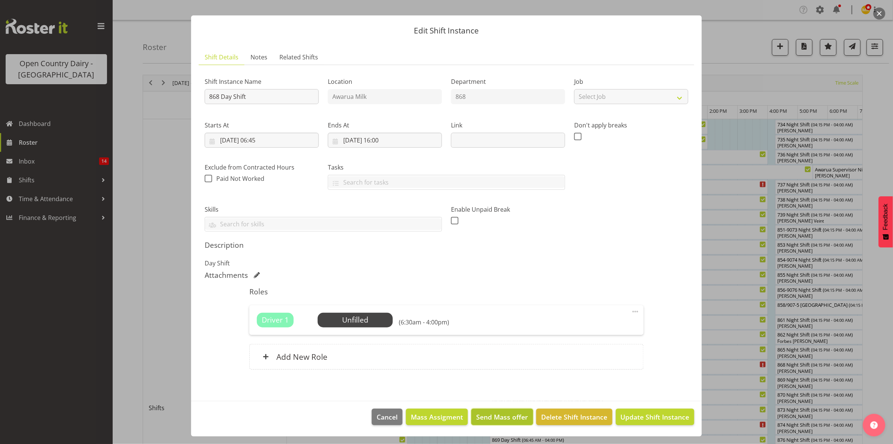
click at [515, 410] on button "Send Mass offer" at bounding box center [502, 416] width 62 height 17
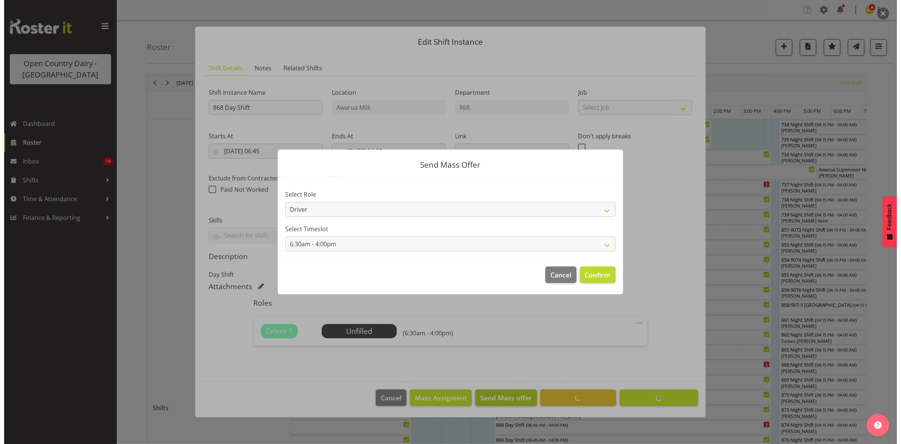
scroll to position [0, 0]
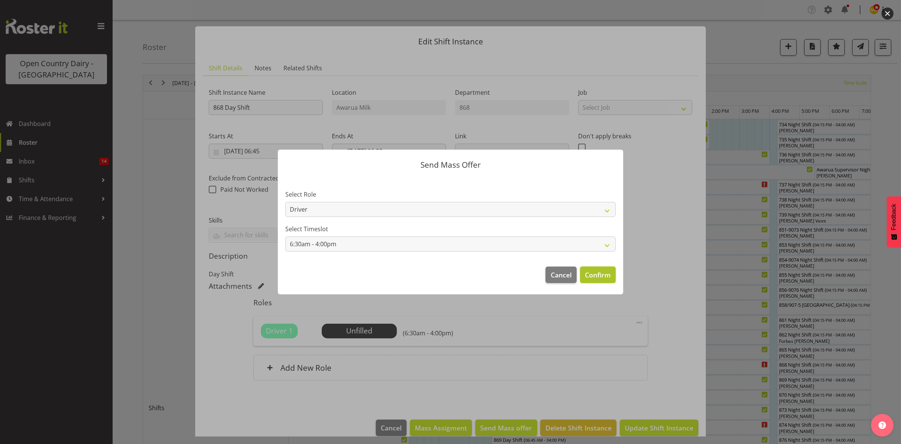
click at [594, 273] on span "Confirm" at bounding box center [598, 275] width 26 height 10
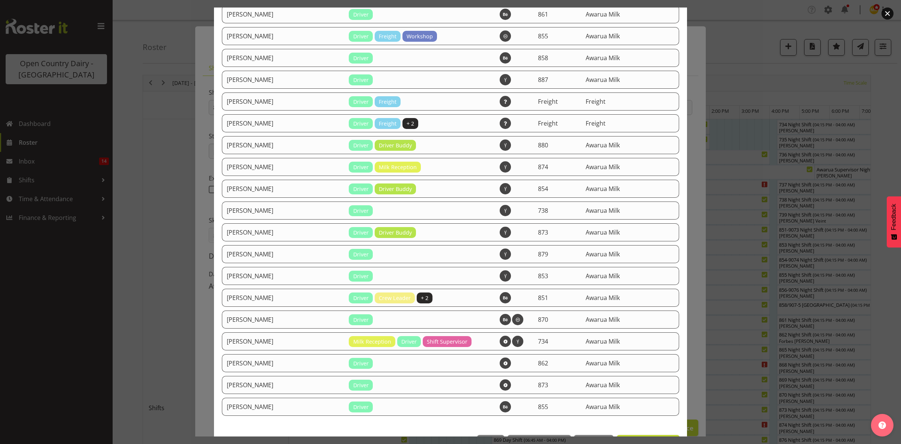
scroll to position [701, 0]
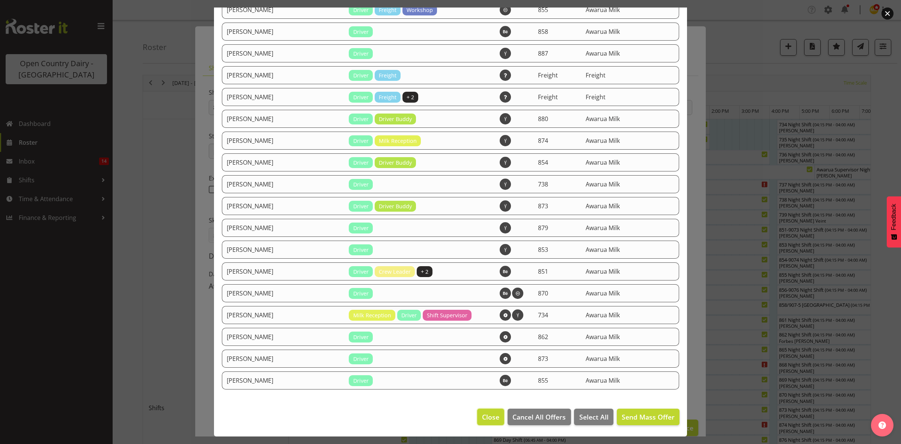
click at [492, 415] on span "Close" at bounding box center [490, 417] width 17 height 10
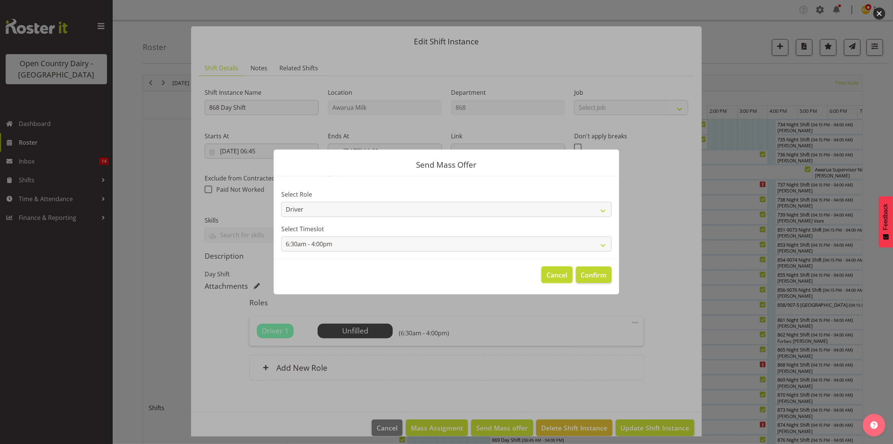
click at [553, 280] on button "Cancel" at bounding box center [557, 274] width 31 height 17
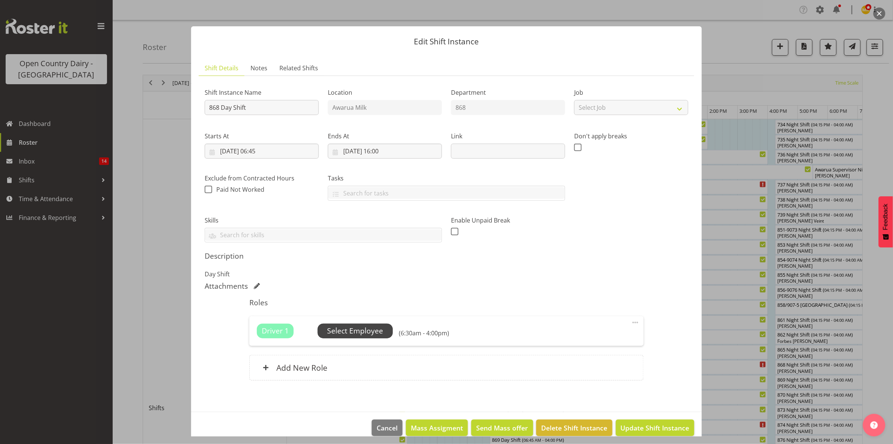
click at [352, 326] on span "Select Employee" at bounding box center [355, 330] width 56 height 11
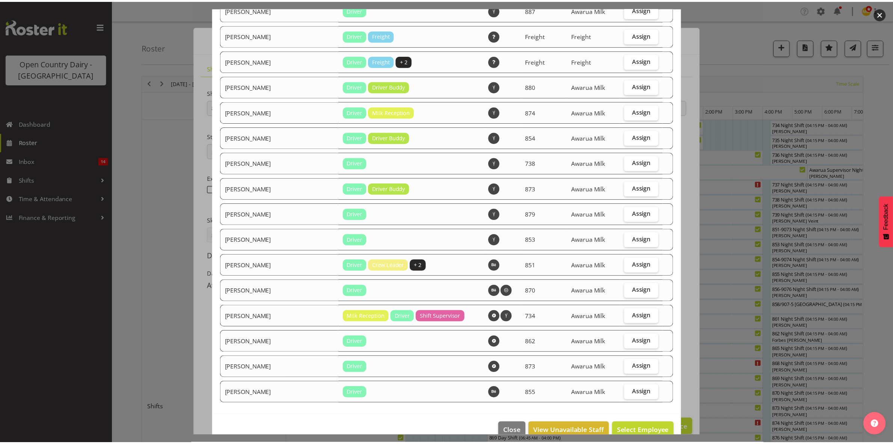
scroll to position [874, 0]
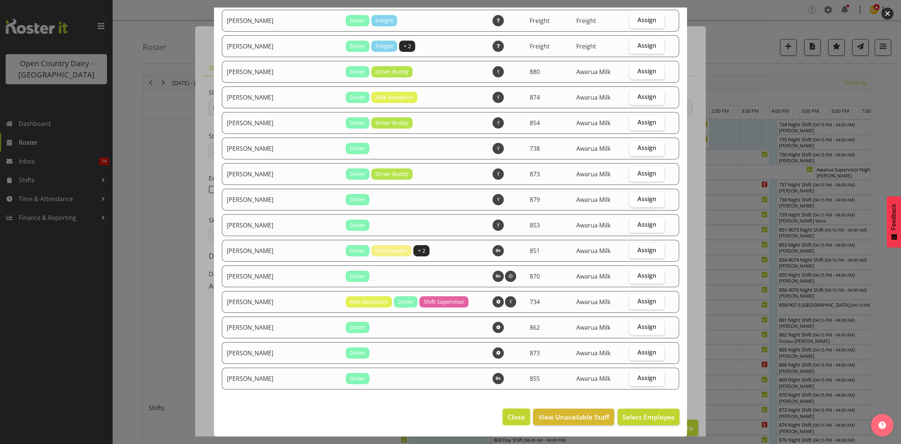
click at [508, 415] on span "Close" at bounding box center [516, 417] width 17 height 10
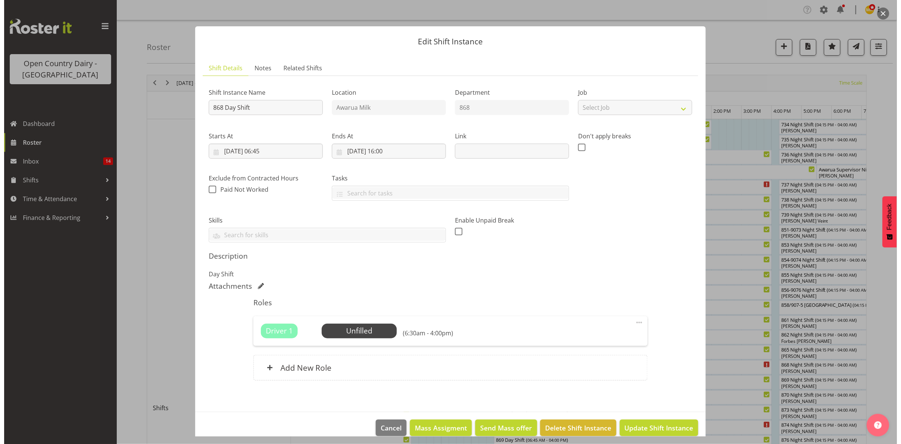
scroll to position [11, 0]
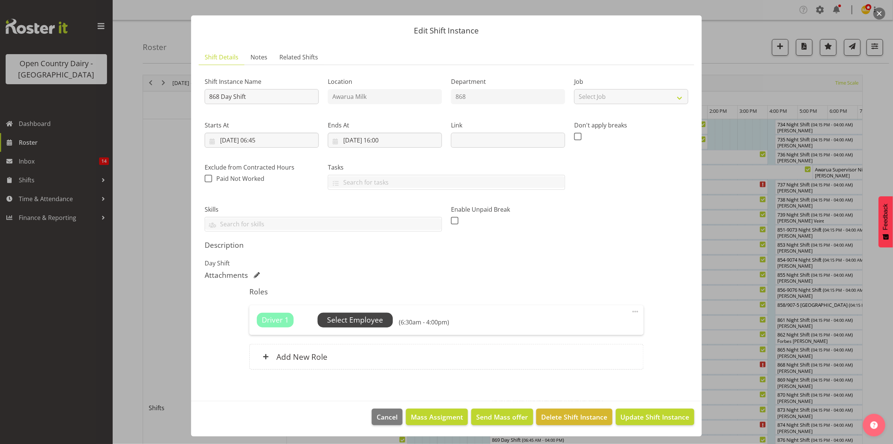
click at [367, 323] on span "Select Employee" at bounding box center [355, 319] width 56 height 11
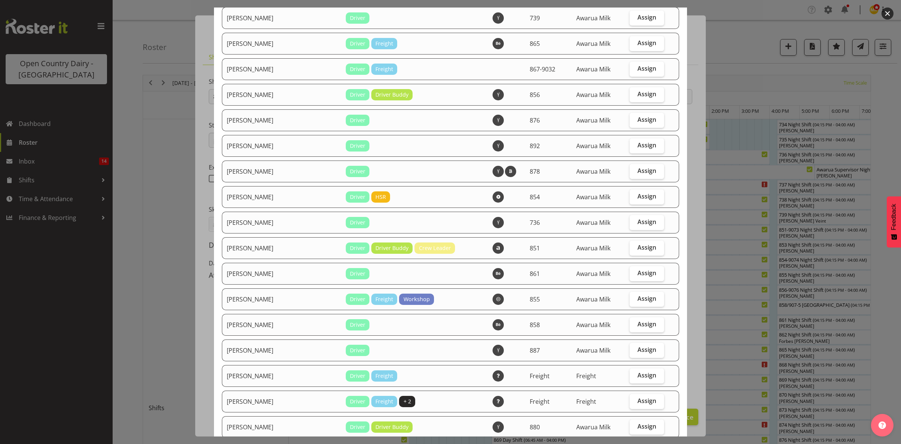
scroll to position [563, 0]
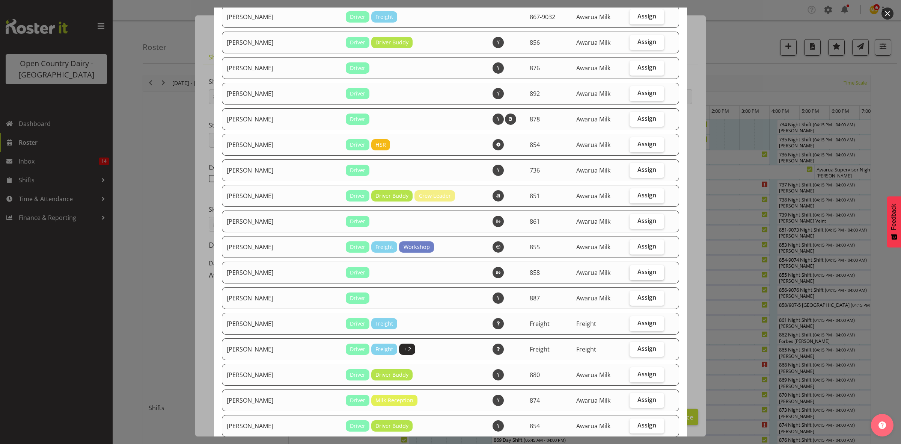
click at [638, 275] on span "Assign" at bounding box center [647, 272] width 19 height 8
click at [635, 274] on input "Assign" at bounding box center [632, 271] width 5 height 5
checkbox input "true"
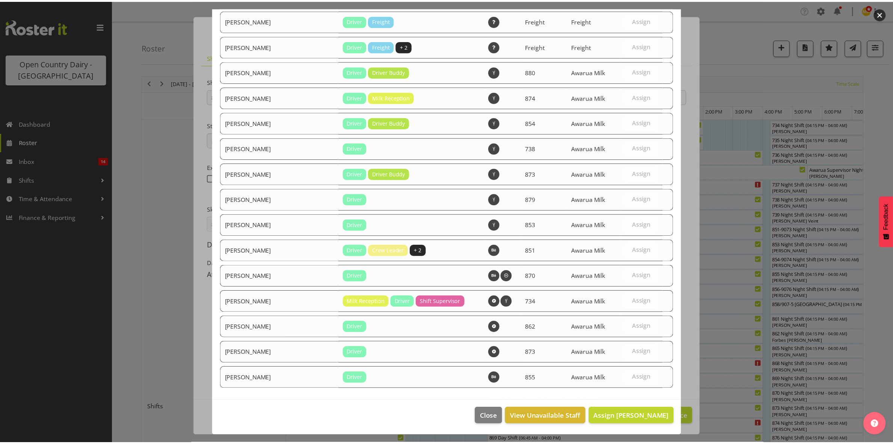
scroll to position [874, 0]
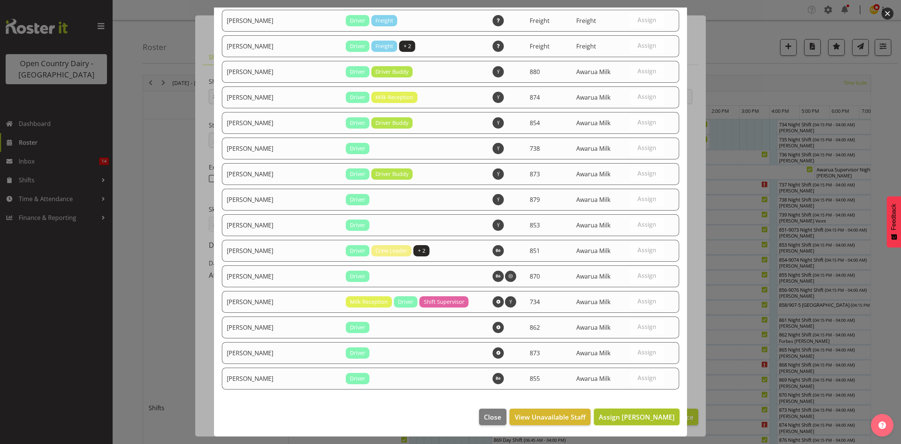
click at [642, 417] on span "Assign [PERSON_NAME]" at bounding box center [637, 416] width 76 height 9
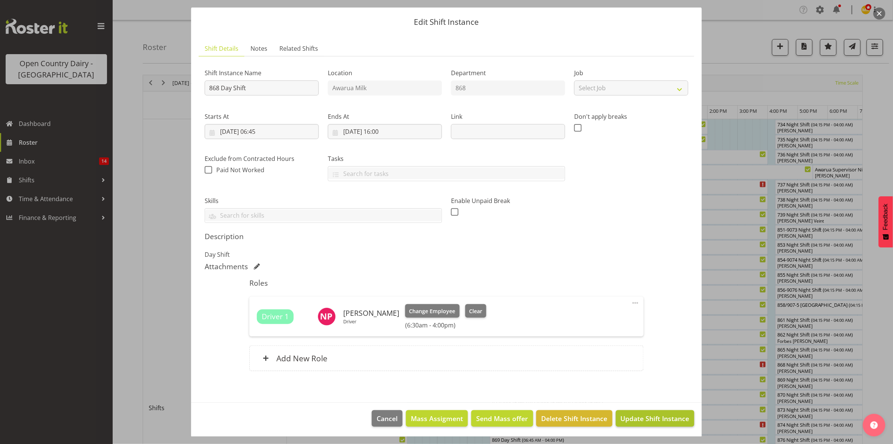
scroll to position [21, 0]
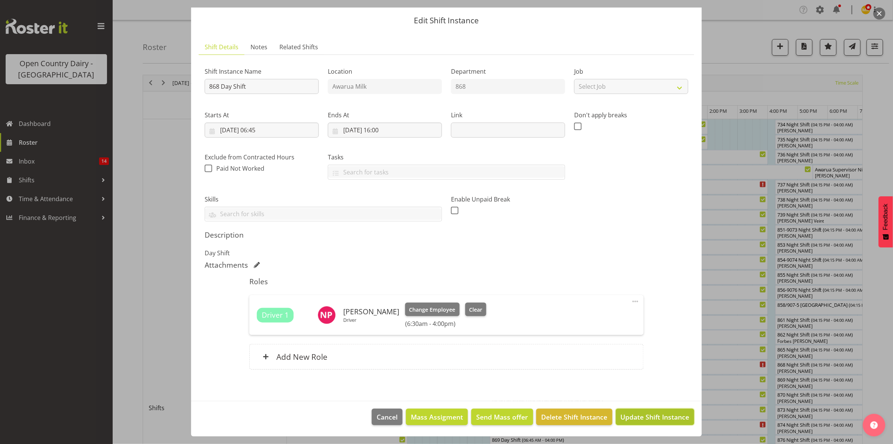
click at [628, 417] on span "Update Shift Instance" at bounding box center [655, 417] width 69 height 10
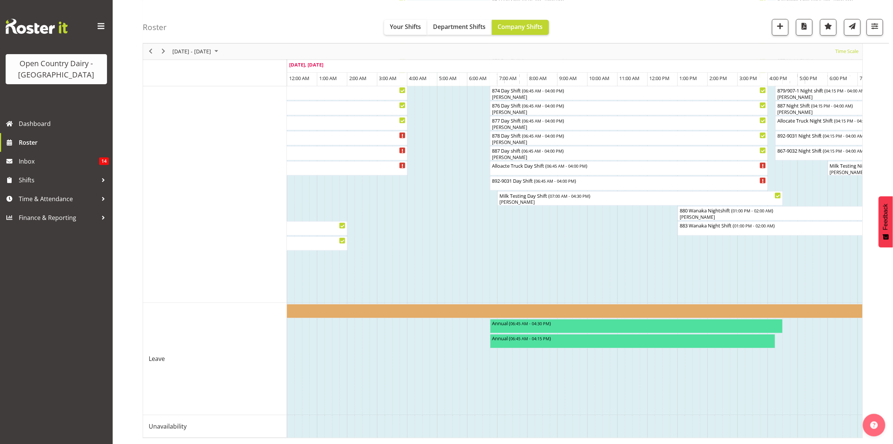
scroll to position [402, 0]
